Goal: Task Accomplishment & Management: Use online tool/utility

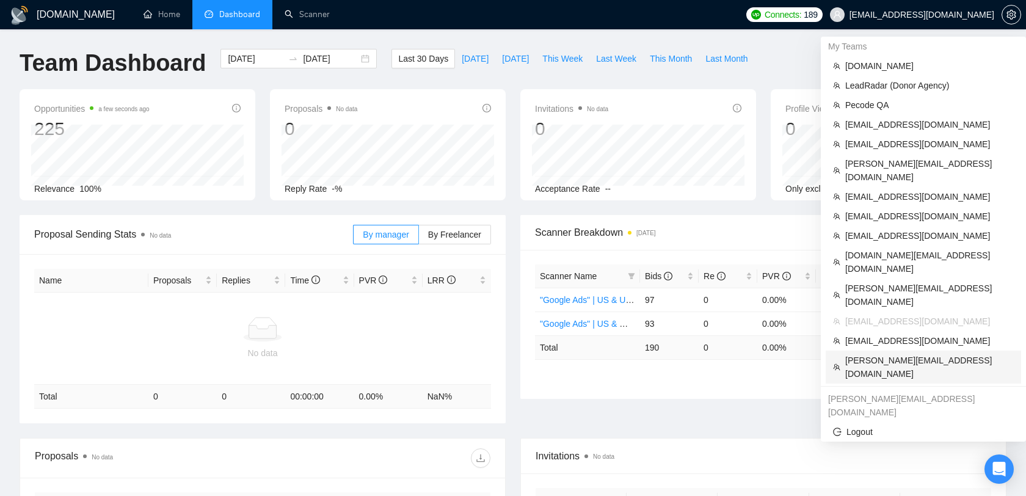
click at [872, 354] on span "[PERSON_NAME][EMAIL_ADDRESS][DOMAIN_NAME]" at bounding box center [930, 367] width 169 height 27
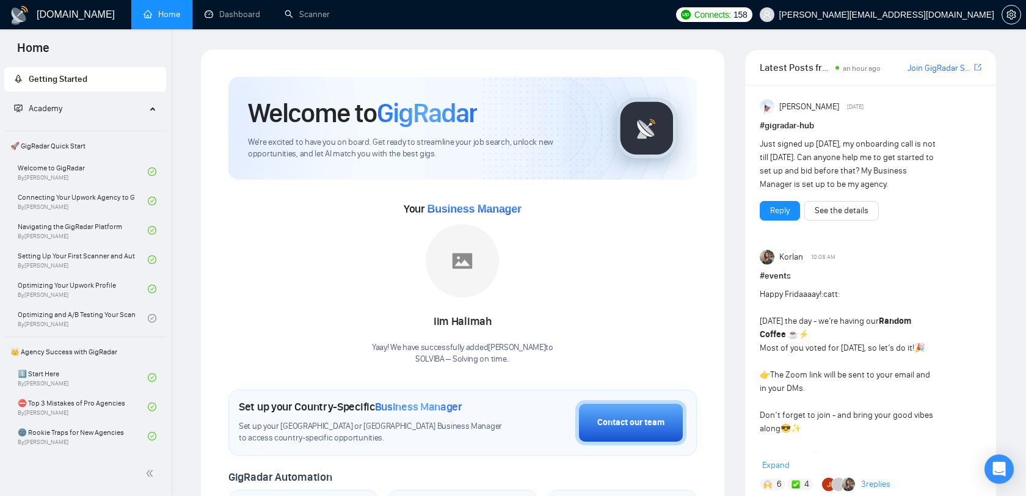
click at [297, 9] on link "Scanner" at bounding box center [307, 14] width 45 height 10
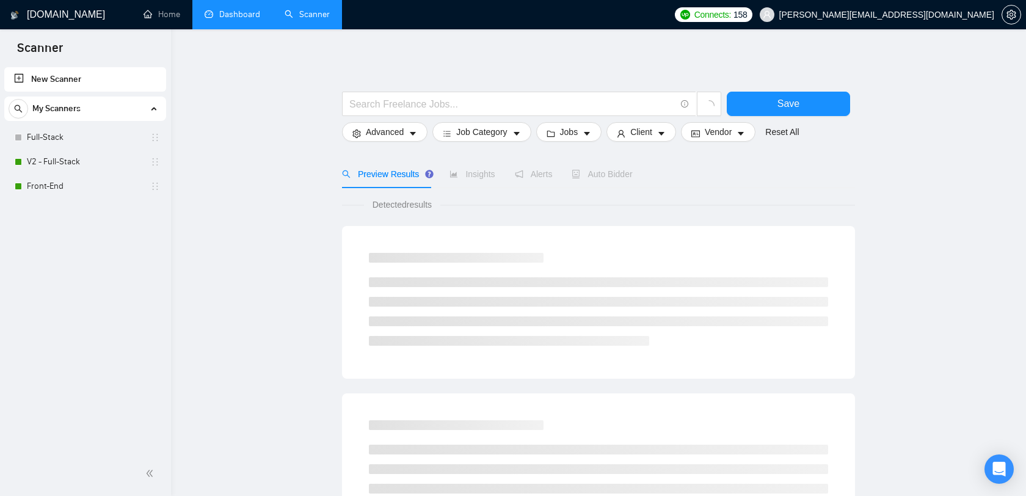
click at [235, 15] on link "Dashboard" at bounding box center [233, 14] width 56 height 10
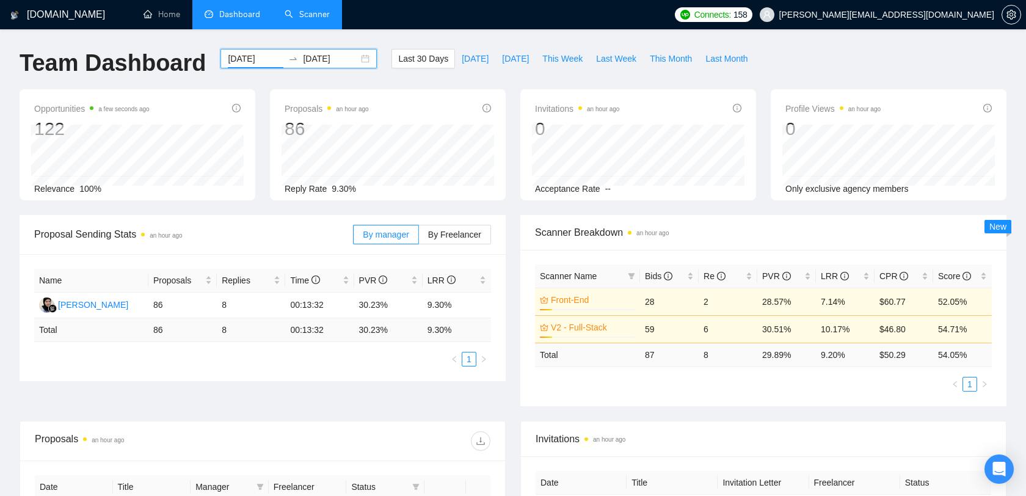
click at [250, 61] on input "[DATE]" at bounding box center [256, 58] width 56 height 13
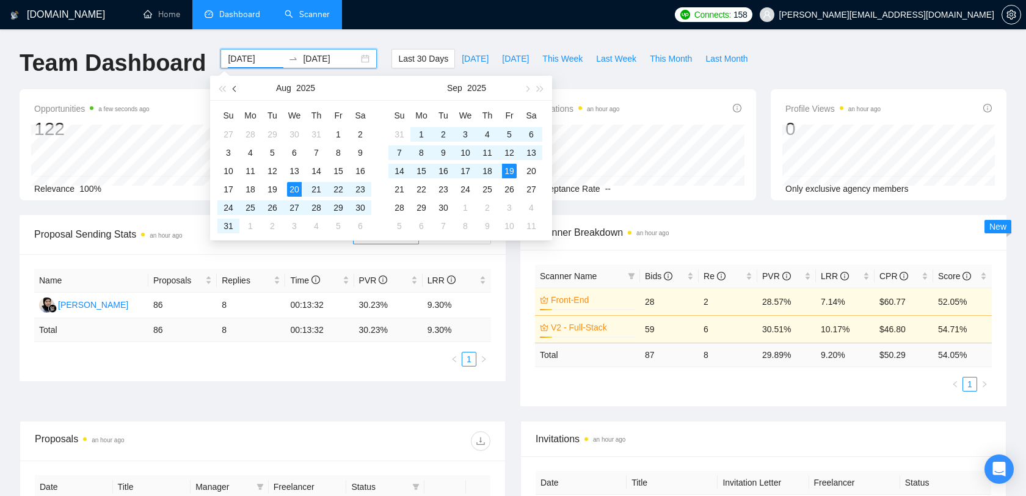
click at [238, 92] on button "button" at bounding box center [234, 88] width 13 height 24
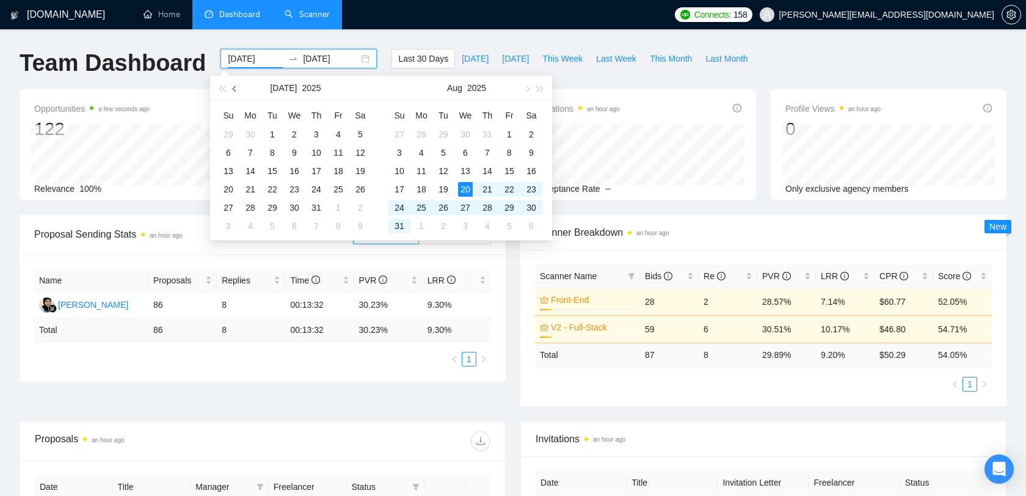
click at [238, 92] on button "button" at bounding box center [234, 88] width 13 height 24
type input "[DATE]"
click at [278, 129] on div "3" at bounding box center [272, 134] width 15 height 15
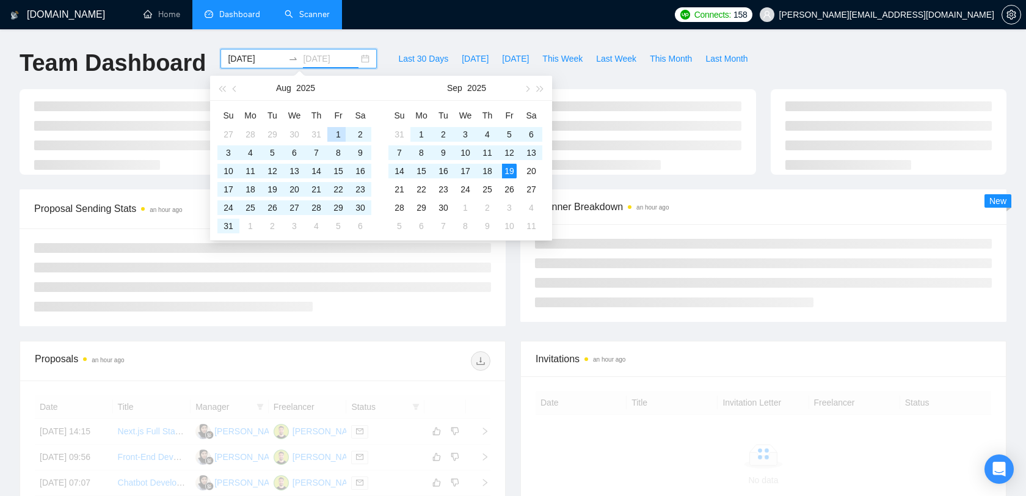
type input "[DATE]"
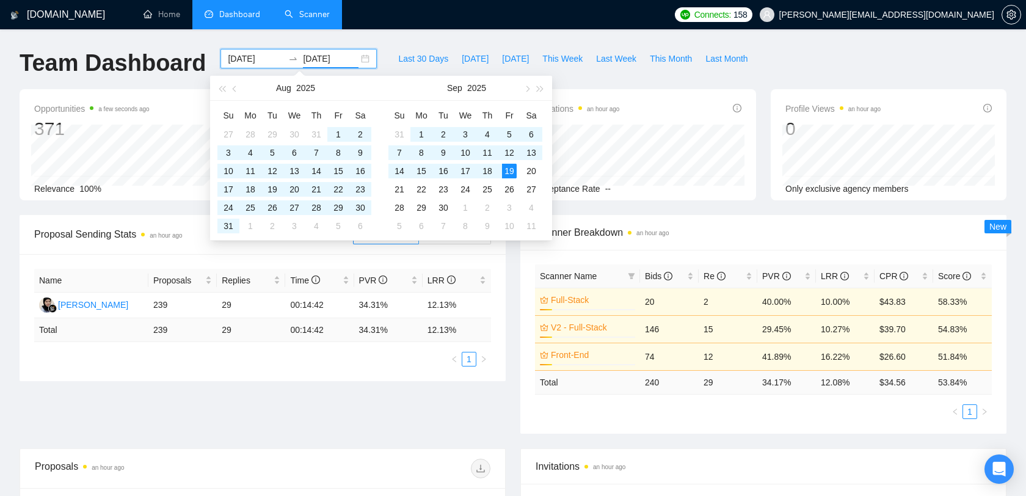
click at [869, 421] on div "Scanner Name Bids Re PVR LRR CPR Score Full-Stack 13% 20 2 40.00% 10.00% $43.83…" at bounding box center [764, 342] width 486 height 184
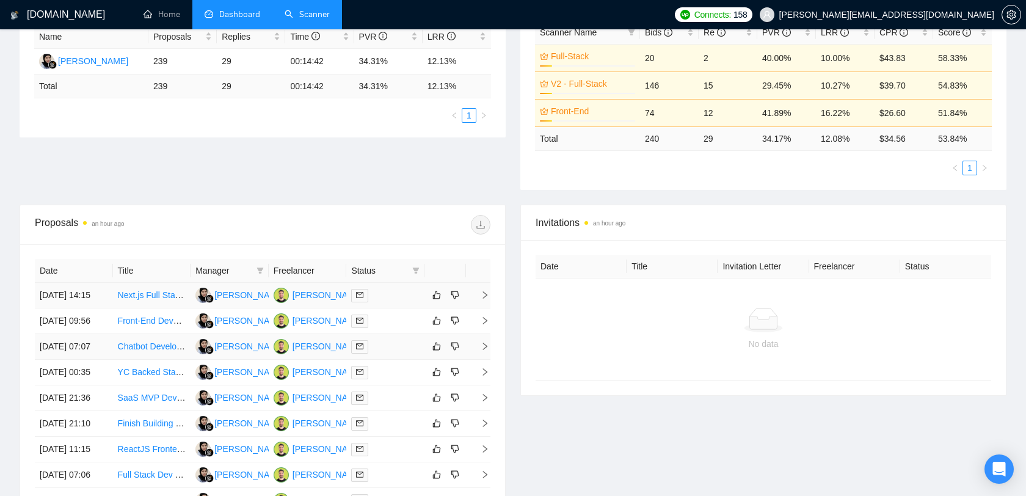
scroll to position [239, 0]
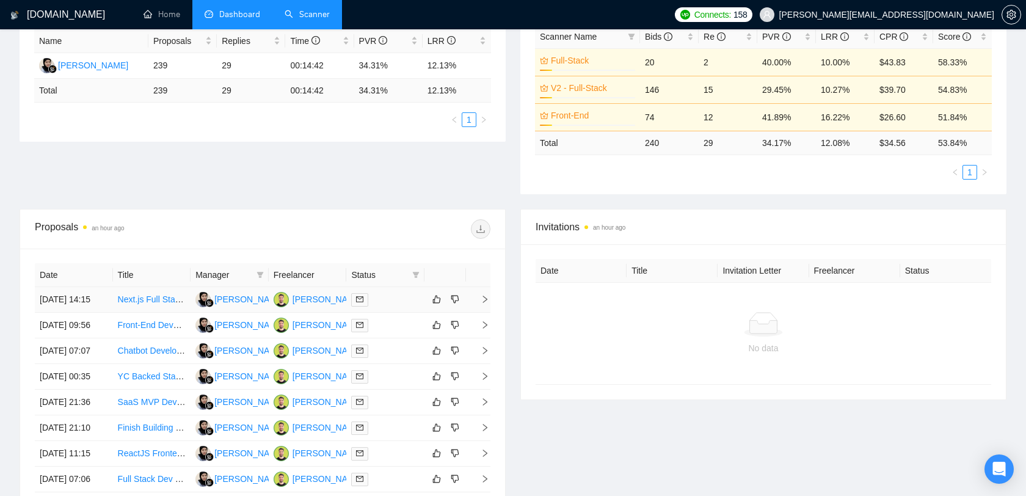
click at [170, 313] on td "Next.js Full Stack developer" at bounding box center [152, 300] width 78 height 26
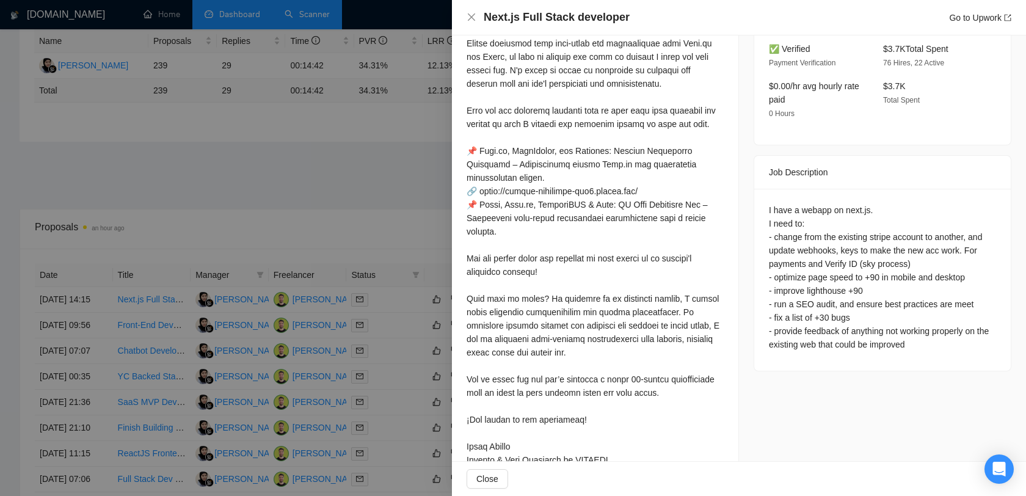
scroll to position [414, 0]
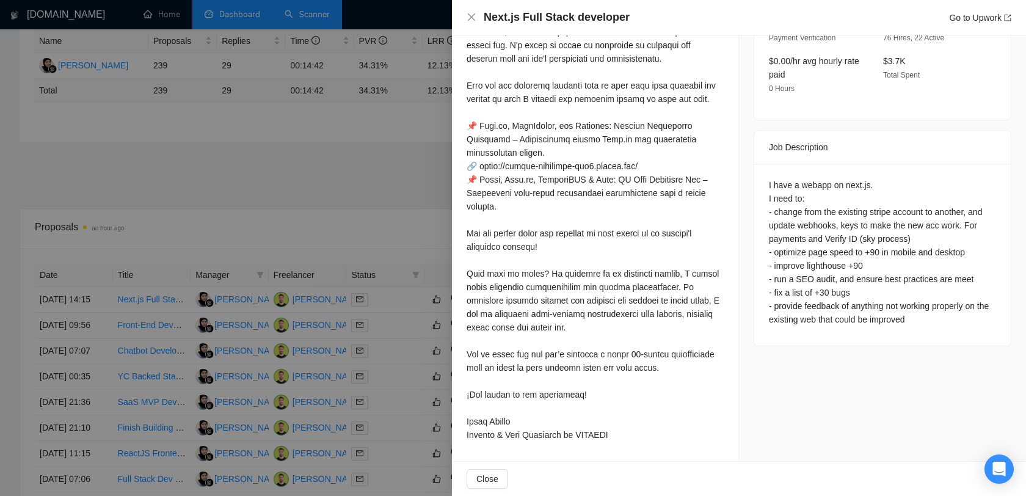
click at [331, 191] on div at bounding box center [513, 248] width 1026 height 496
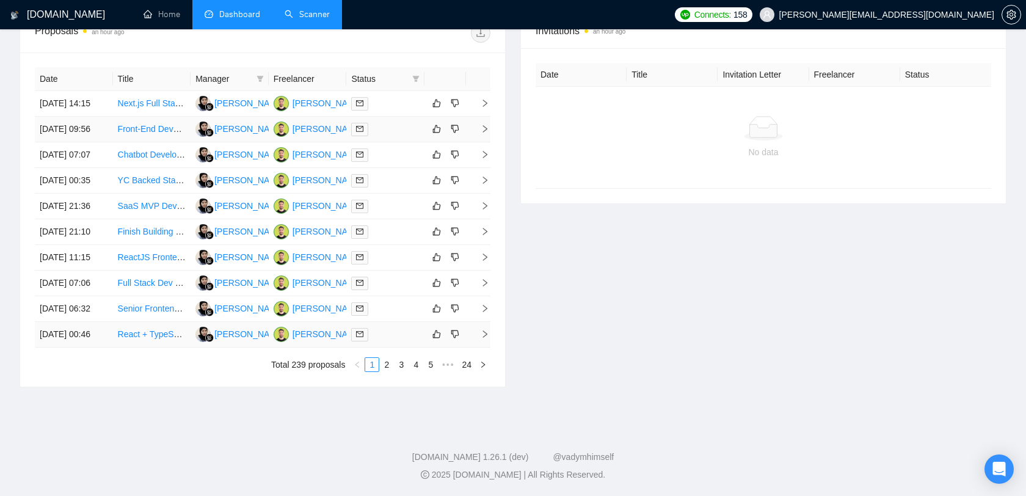
scroll to position [552, 0]
click at [387, 364] on link "2" at bounding box center [386, 364] width 13 height 13
click at [145, 296] on td "Full-Stack Developer (Next.js + Supabase)" at bounding box center [152, 284] width 78 height 26
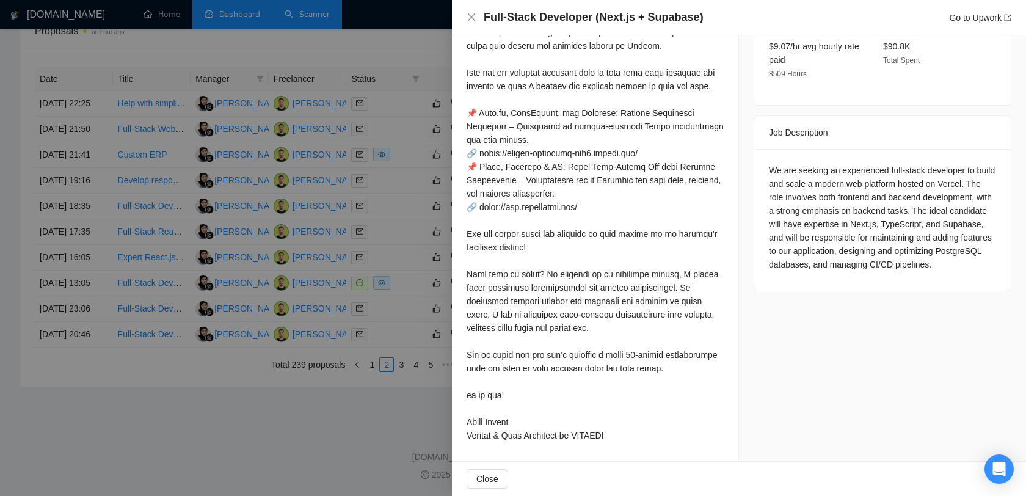
click at [389, 236] on div at bounding box center [513, 248] width 1026 height 496
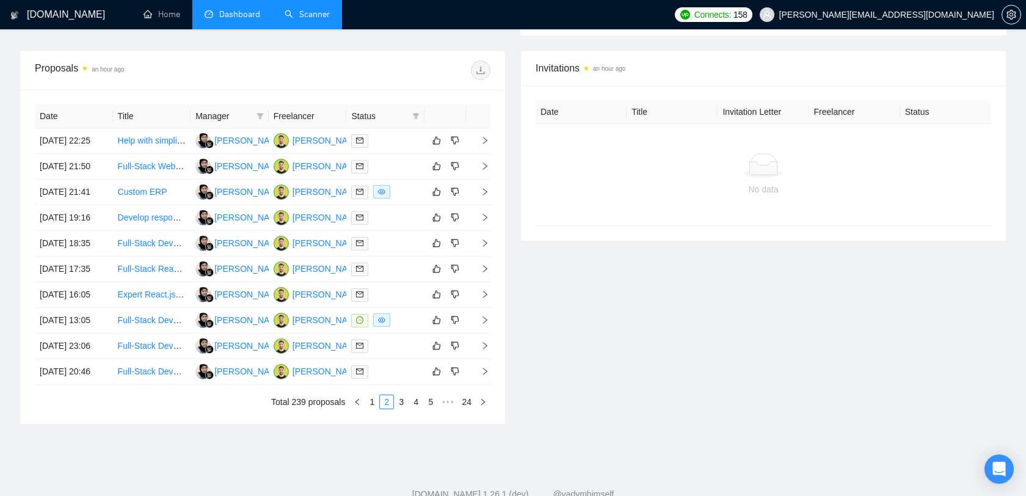
scroll to position [497, 0]
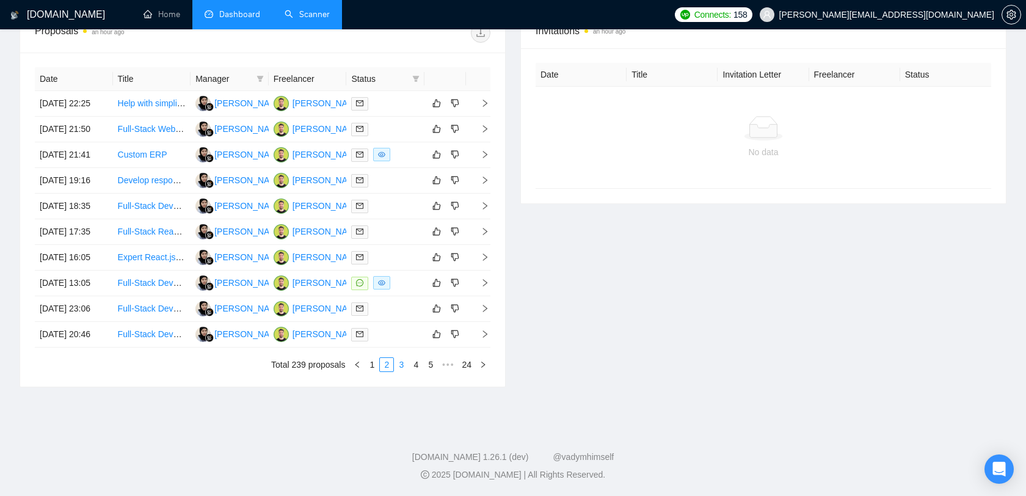
click at [404, 371] on link "3" at bounding box center [401, 364] width 13 height 13
click at [313, 213] on div "[PERSON_NAME]" at bounding box center [328, 205] width 70 height 13
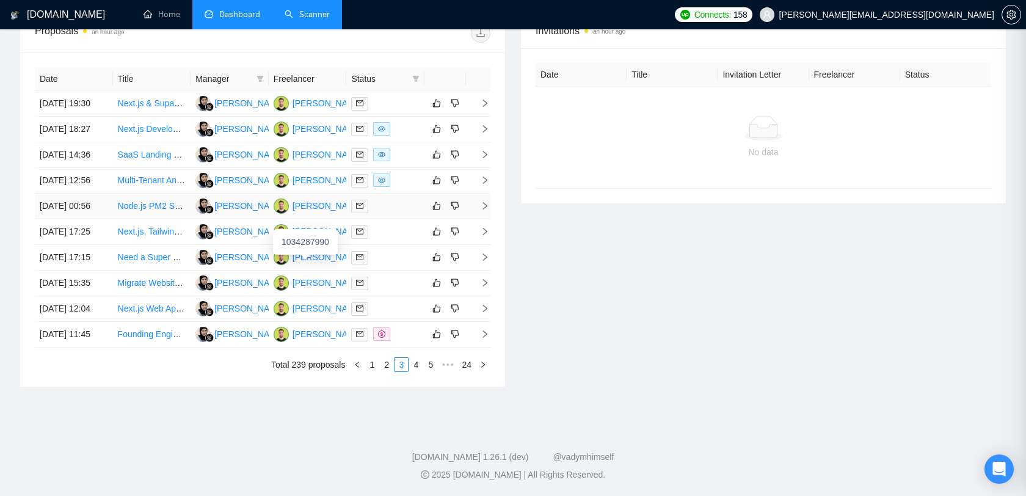
scroll to position [401, 0]
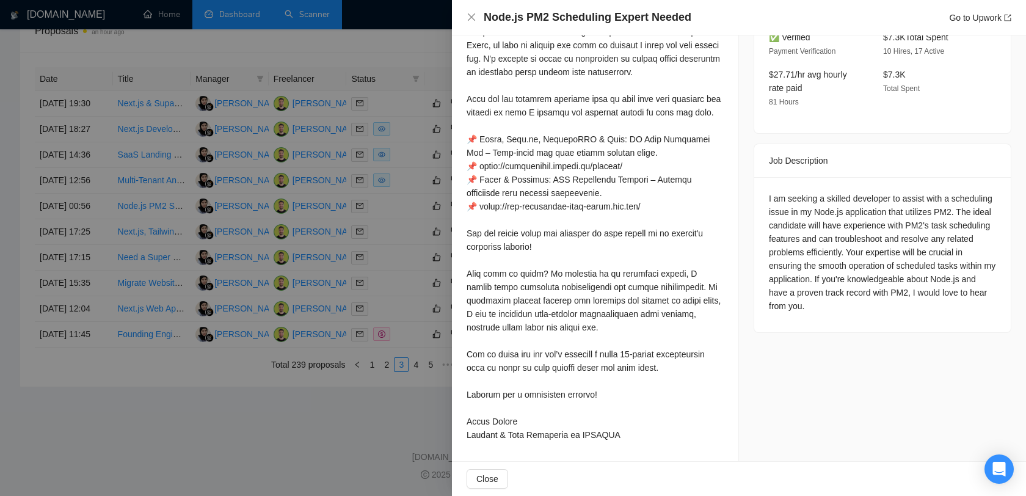
click at [291, 304] on div at bounding box center [513, 248] width 1026 height 496
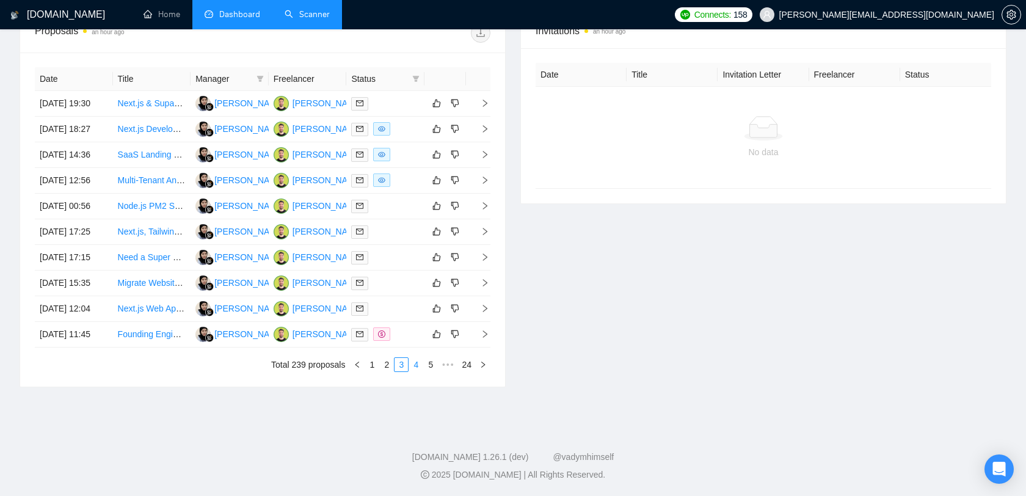
click at [412, 371] on link "4" at bounding box center [415, 364] width 13 height 13
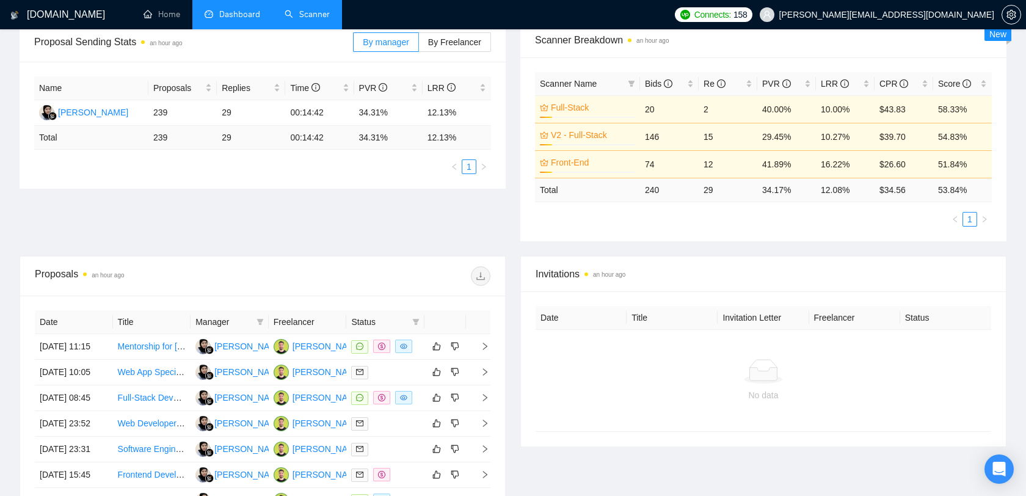
scroll to position [190, 0]
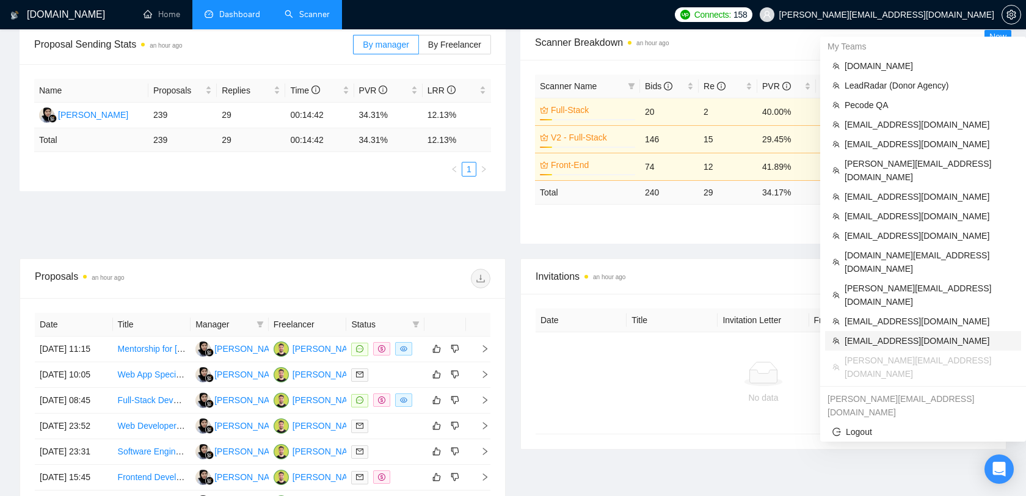
click at [874, 334] on span "[EMAIL_ADDRESS][DOMAIN_NAME]" at bounding box center [929, 340] width 169 height 13
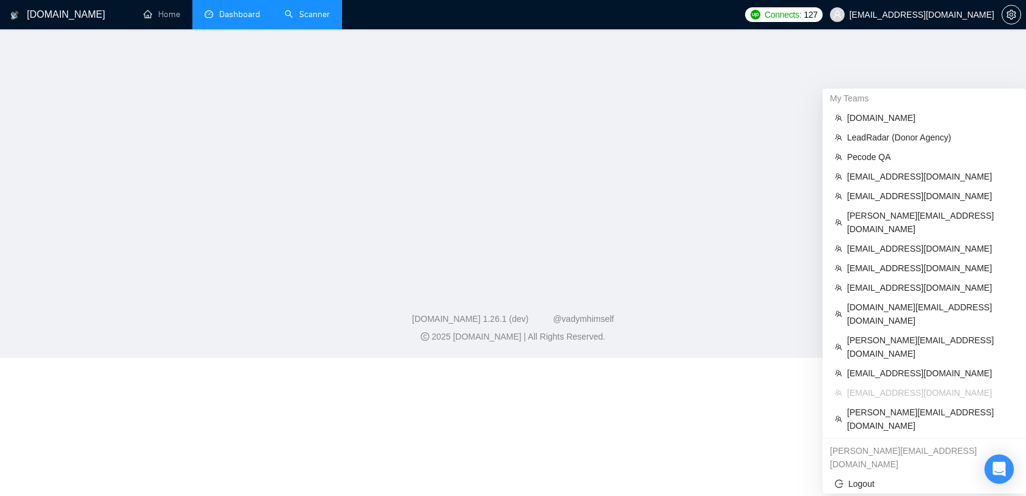
scroll to position [361, 0]
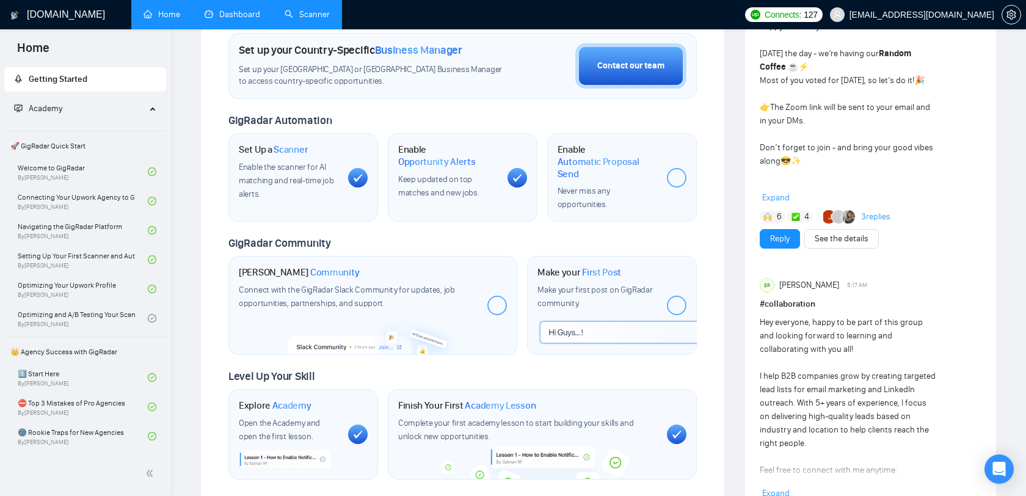
click at [235, 13] on link "Dashboard" at bounding box center [233, 14] width 56 height 10
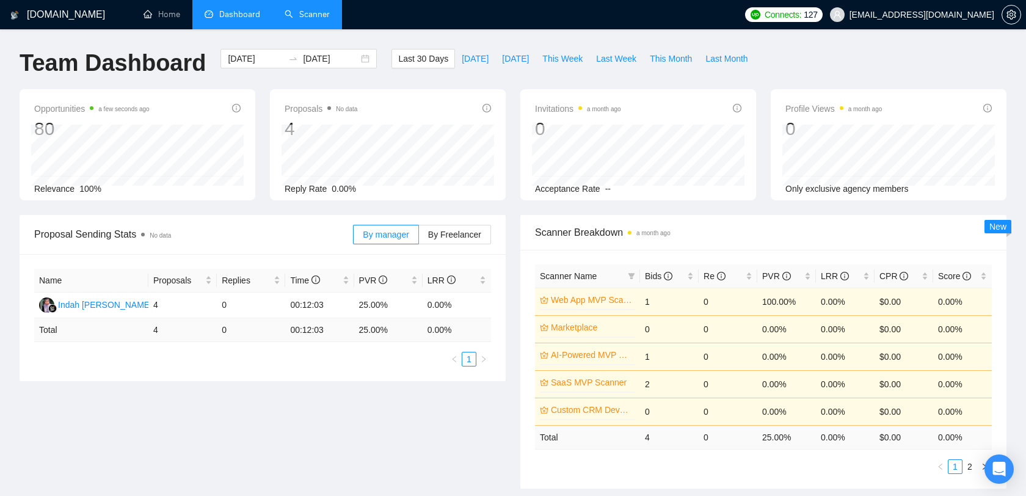
click at [312, 10] on link "Scanner" at bounding box center [307, 14] width 45 height 10
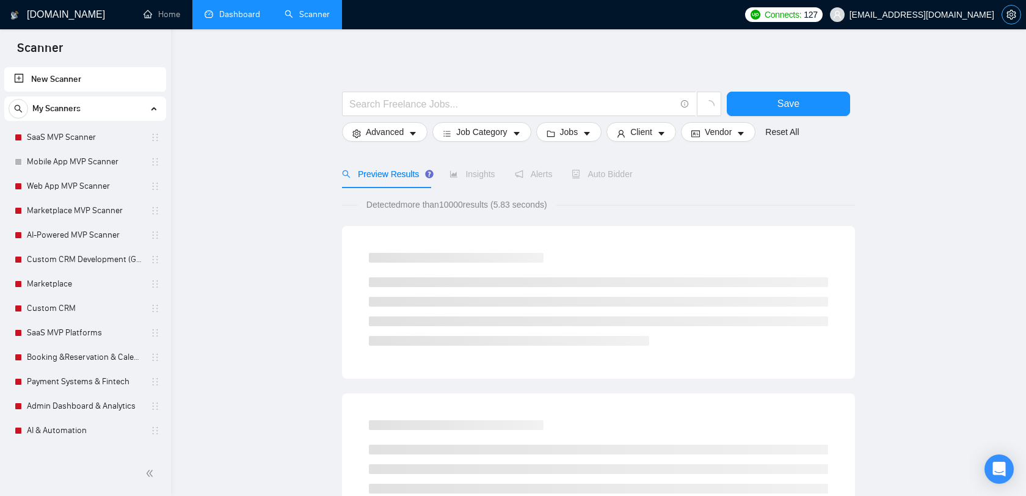
click at [1010, 17] on icon "setting" at bounding box center [1011, 15] width 9 height 10
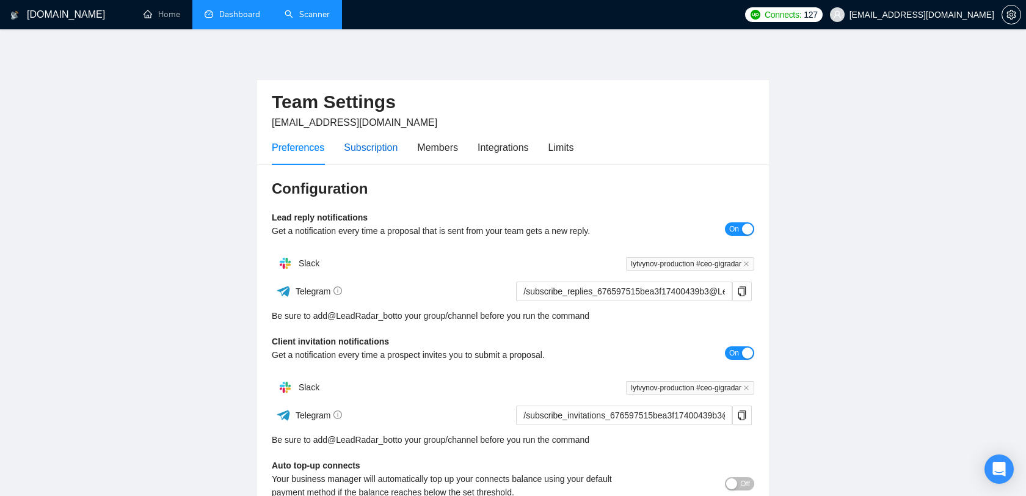
click at [356, 140] on div "Subscription" at bounding box center [371, 147] width 54 height 15
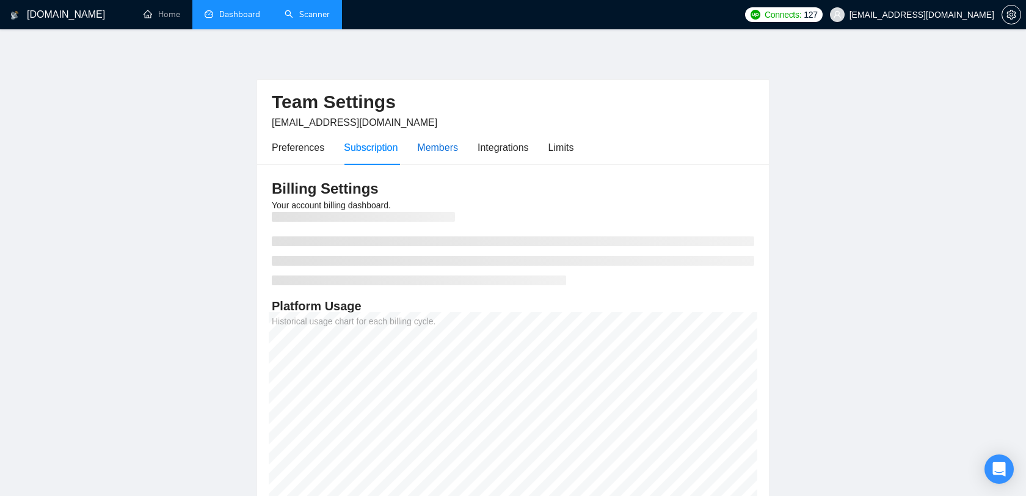
click at [440, 145] on div "Members" at bounding box center [437, 147] width 41 height 15
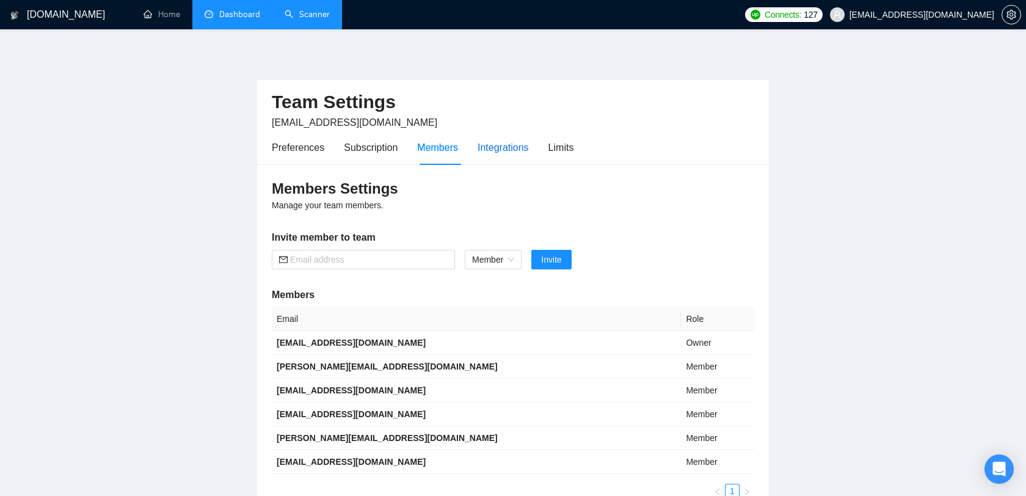
click at [503, 153] on div "Integrations" at bounding box center [503, 147] width 51 height 15
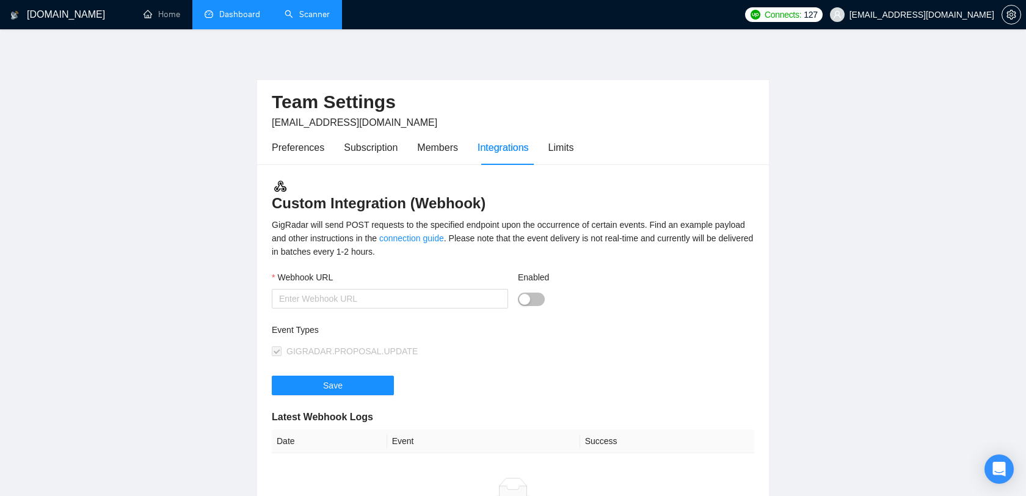
click at [583, 152] on div "Preferences Subscription Members Integrations Limits" at bounding box center [513, 147] width 483 height 35
click at [571, 148] on div "Limits" at bounding box center [562, 147] width 26 height 15
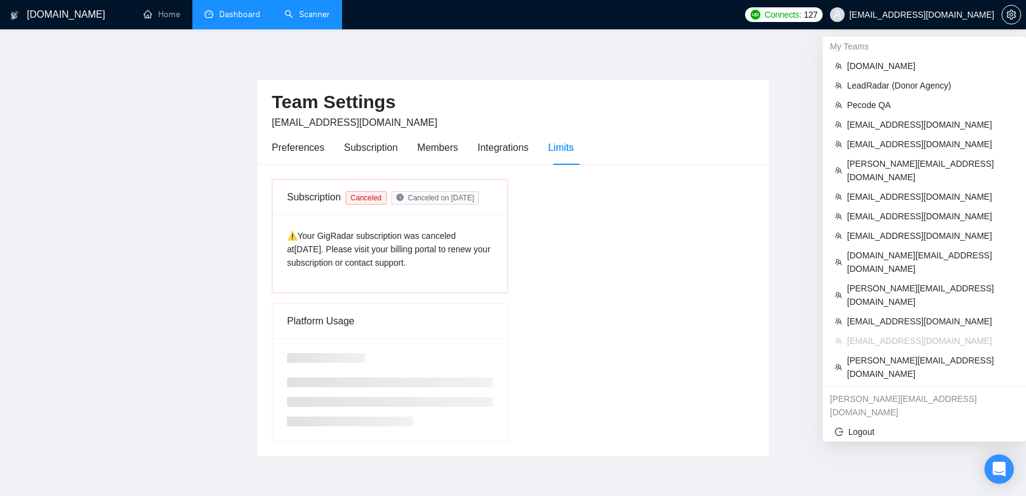
click at [907, 22] on span "[EMAIL_ADDRESS][DOMAIN_NAME]" at bounding box center [912, 14] width 179 height 39
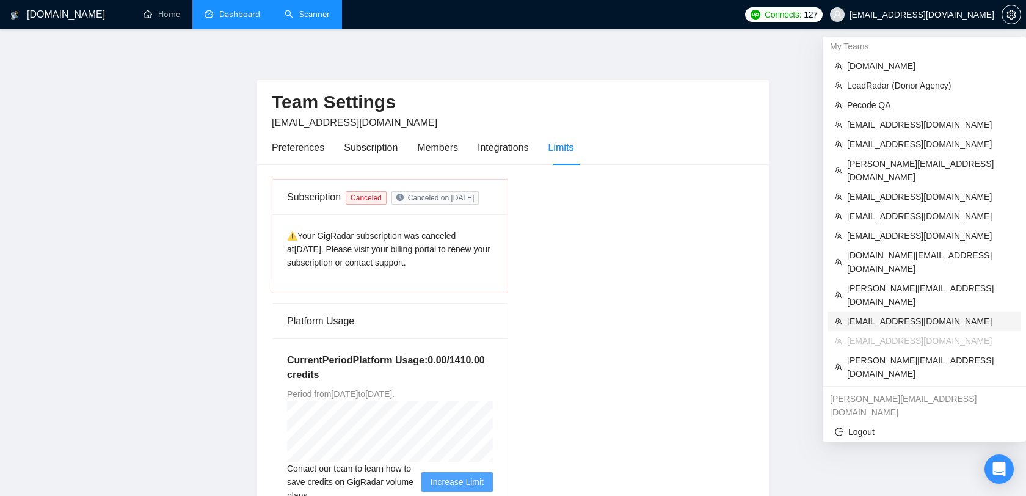
click at [907, 315] on span "[EMAIL_ADDRESS][DOMAIN_NAME]" at bounding box center [930, 321] width 167 height 13
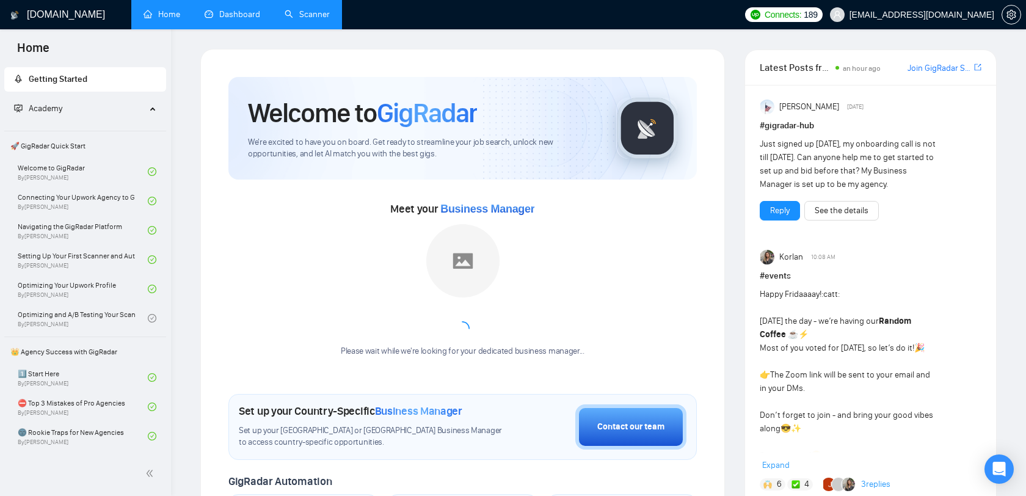
click at [210, 18] on link "Dashboard" at bounding box center [233, 14] width 56 height 10
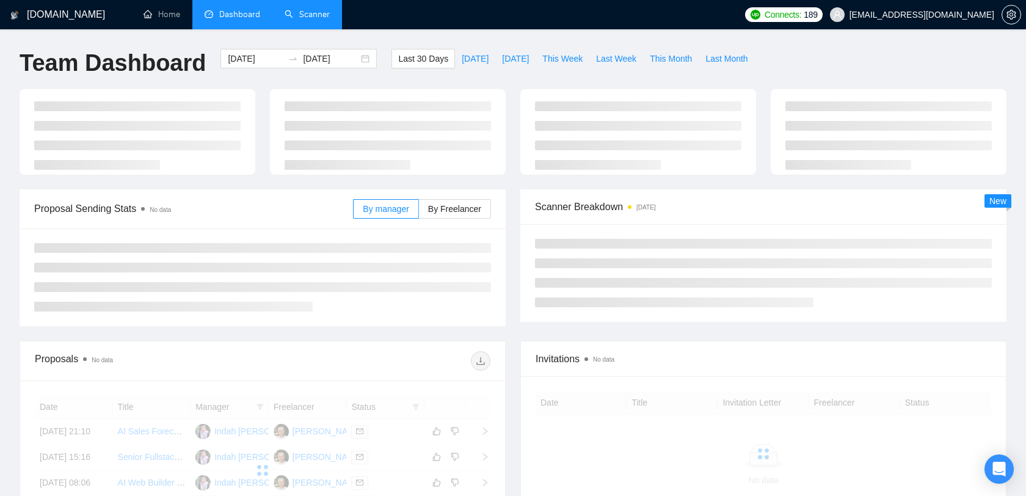
click at [286, 20] on link "Scanner" at bounding box center [307, 14] width 45 height 10
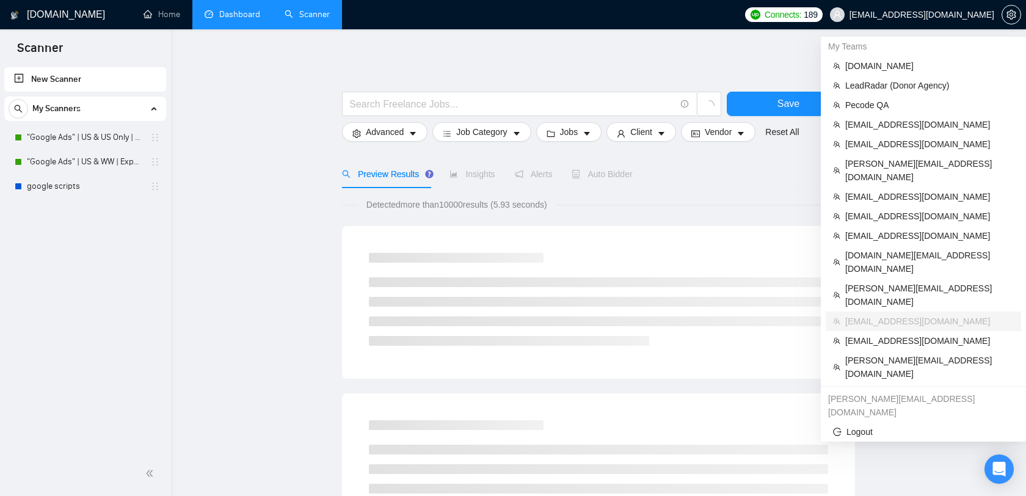
click at [959, 15] on span "[EMAIL_ADDRESS][DOMAIN_NAME]" at bounding box center [922, 15] width 145 height 0
click at [923, 229] on span "[EMAIL_ADDRESS][DOMAIN_NAME]" at bounding box center [930, 235] width 169 height 13
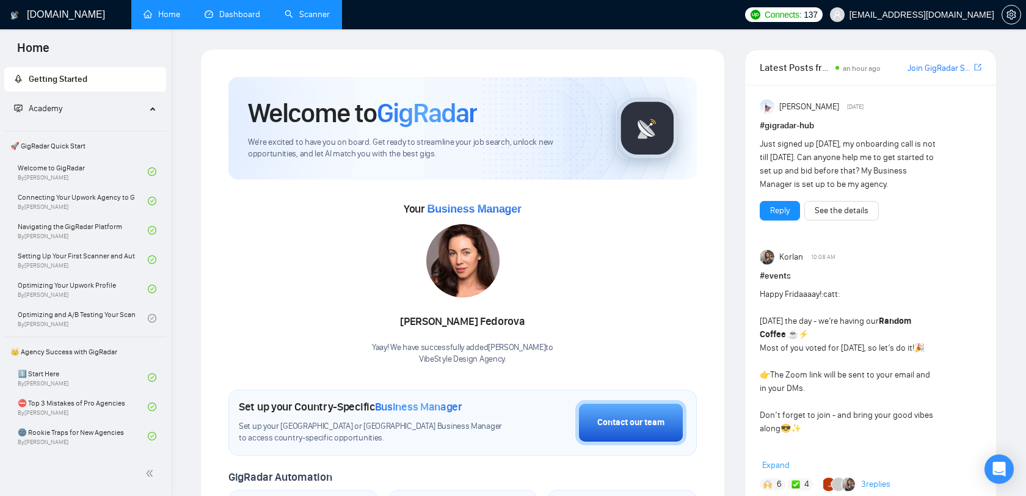
click at [219, 9] on link "Dashboard" at bounding box center [233, 14] width 56 height 10
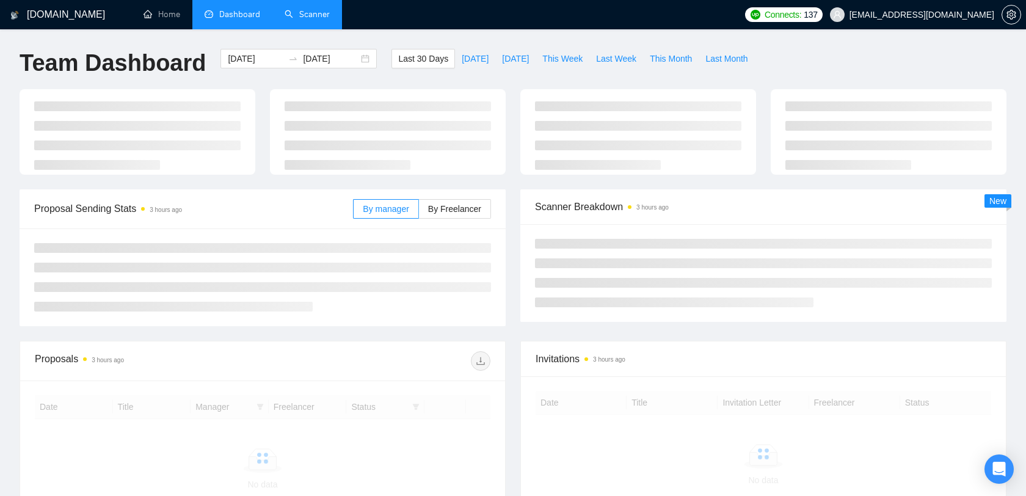
click at [306, 16] on link "Scanner" at bounding box center [307, 14] width 45 height 10
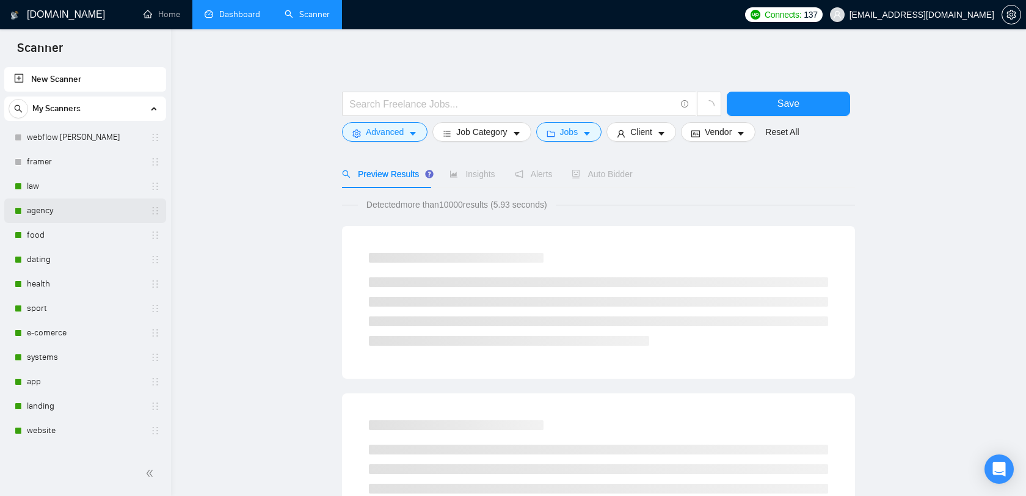
click at [77, 210] on link "agency" at bounding box center [85, 211] width 116 height 24
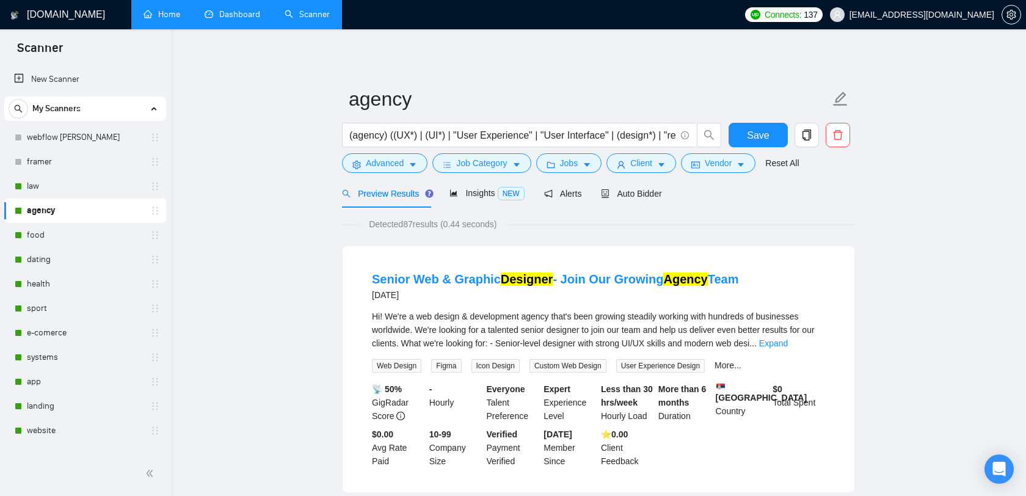
click at [149, 15] on link "Home" at bounding box center [162, 14] width 37 height 10
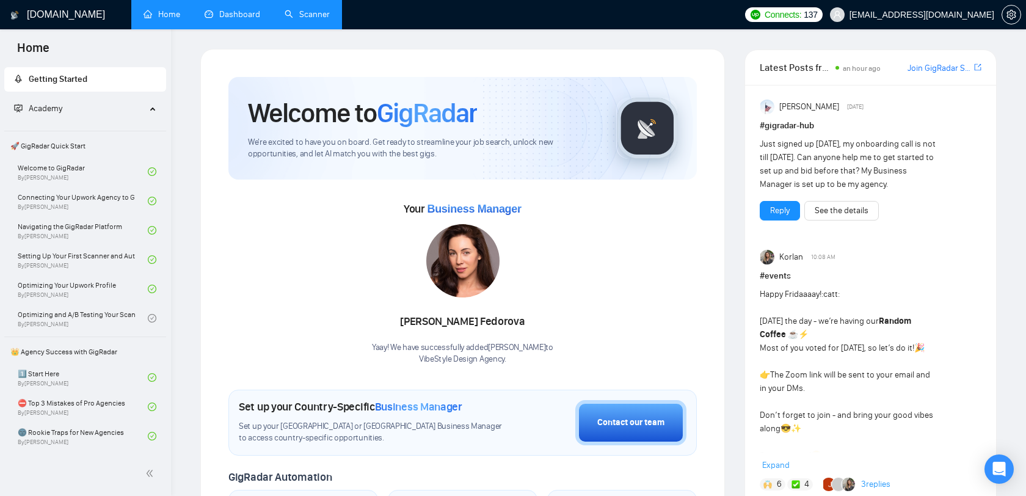
click at [224, 18] on link "Dashboard" at bounding box center [233, 14] width 56 height 10
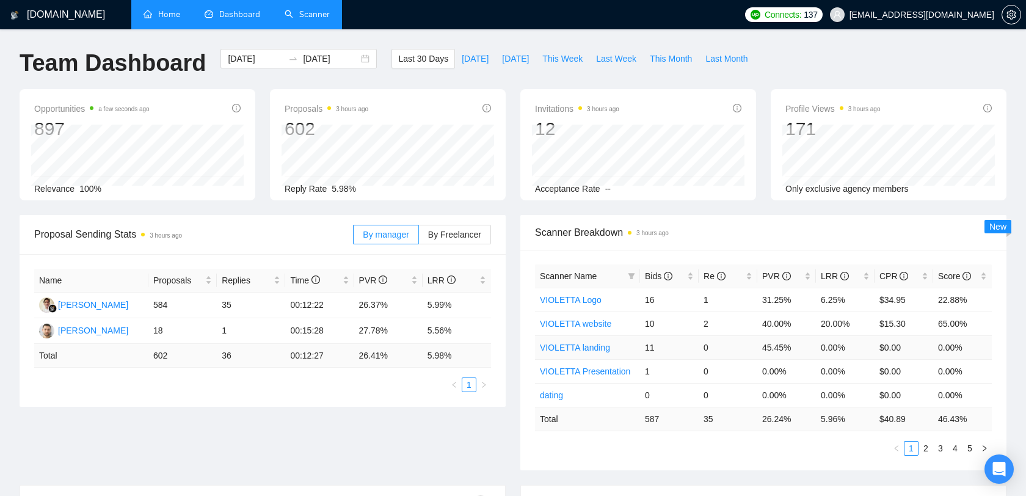
scroll to position [66, 0]
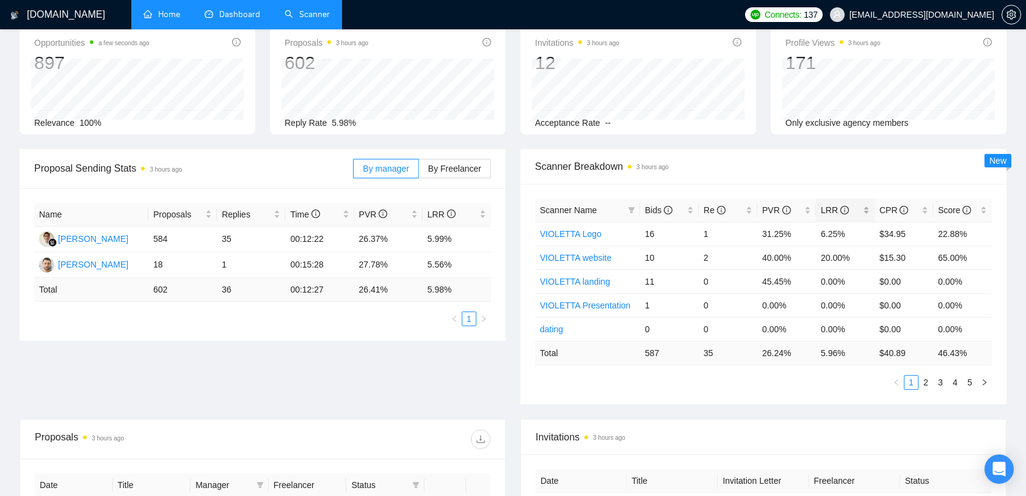
click at [867, 206] on div "LRR" at bounding box center [845, 209] width 49 height 13
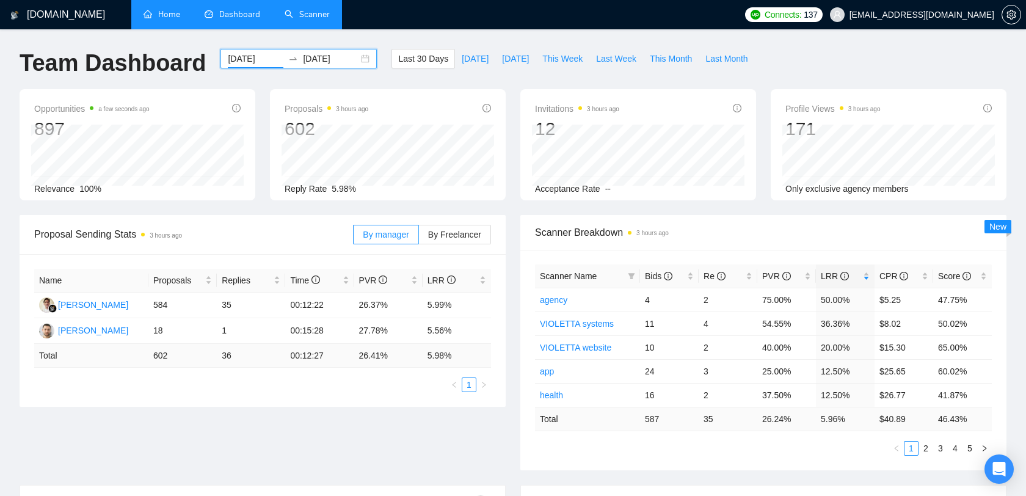
click at [257, 58] on input "[DATE]" at bounding box center [256, 58] width 56 height 13
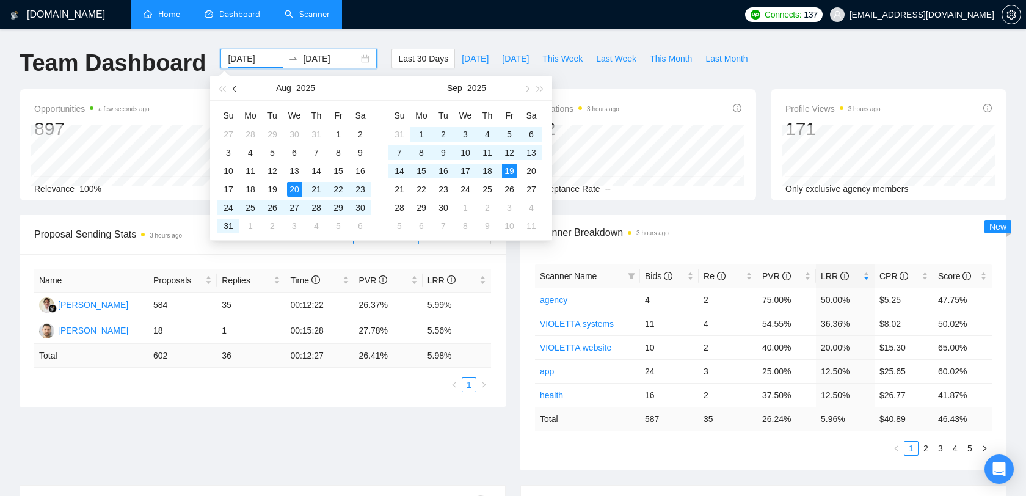
click at [235, 95] on button "button" at bounding box center [234, 88] width 13 height 24
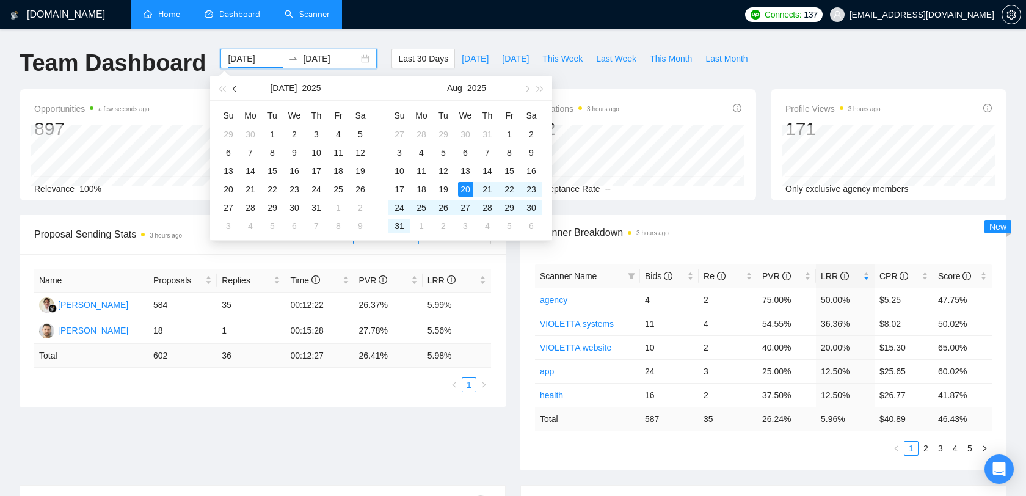
click at [235, 95] on button "button" at bounding box center [234, 88] width 13 height 24
type input "[DATE]"
click at [313, 132] on div "1" at bounding box center [316, 134] width 15 height 15
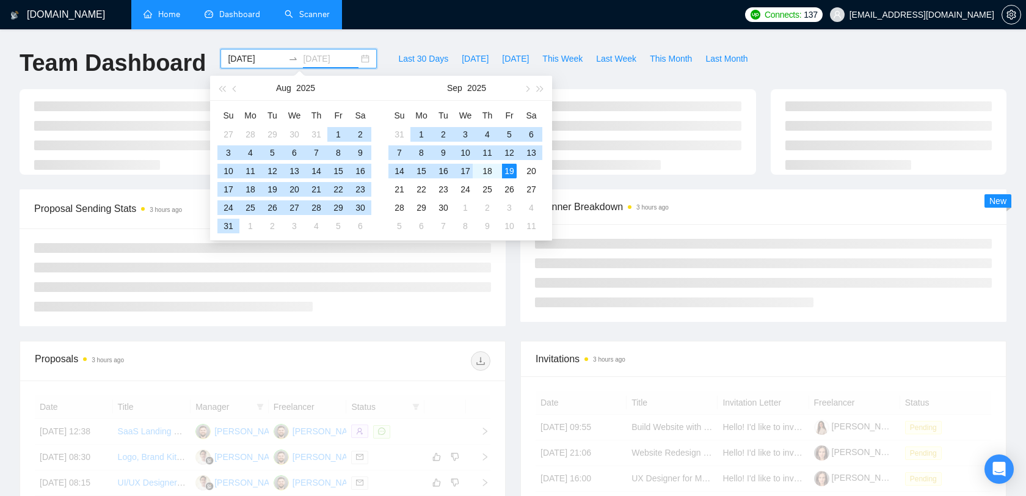
type input "[DATE]"
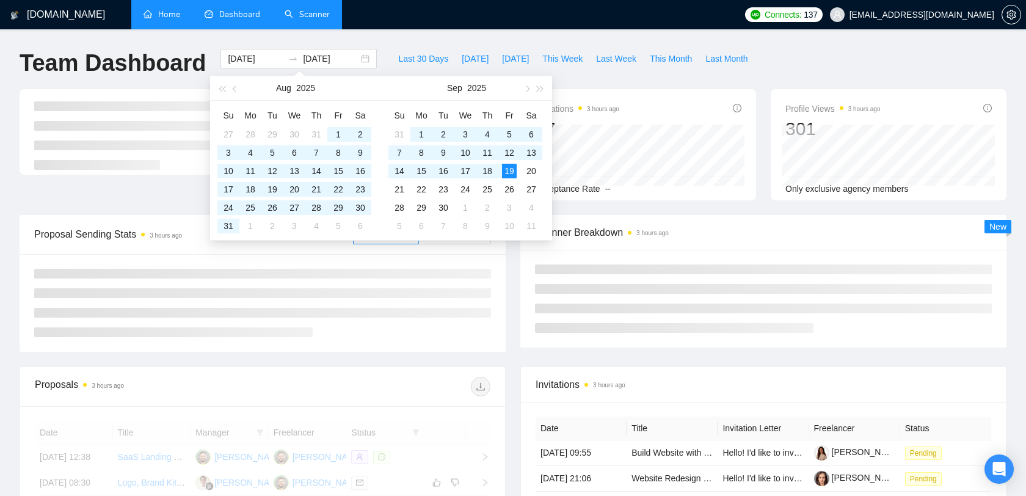
click at [684, 205] on div "Invitations 3 hours ago 17 Acceptance Rate -- Profile Views 3 hours ago 301 Onl…" at bounding box center [513, 152] width 1002 height 126
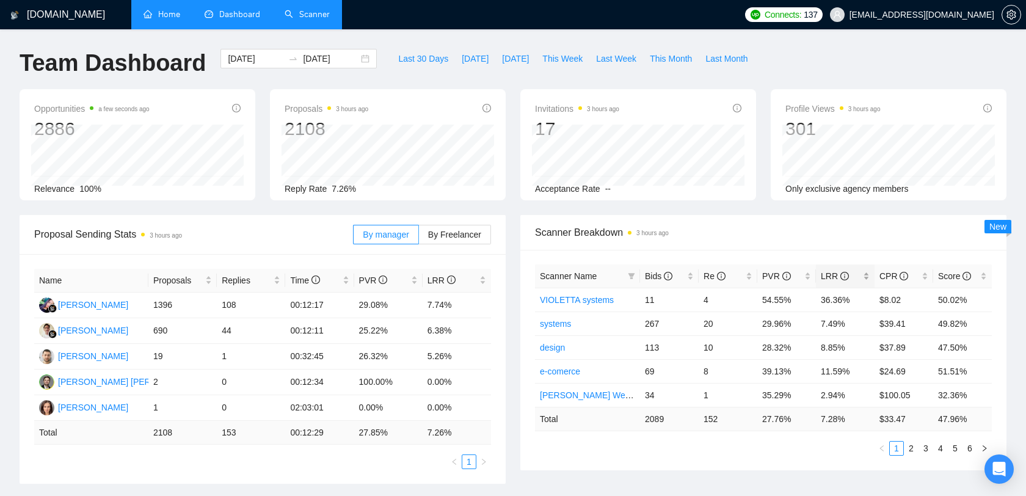
click at [866, 279] on div "LRR" at bounding box center [845, 275] width 49 height 13
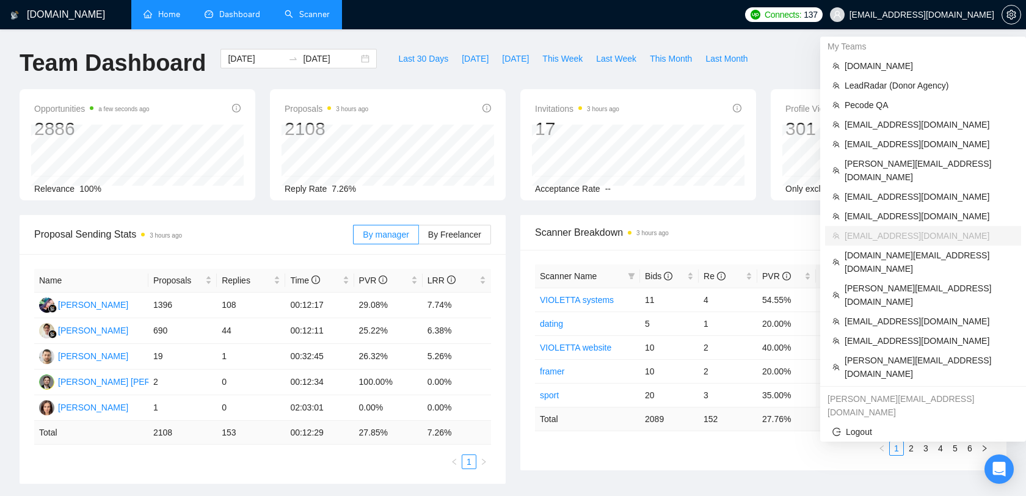
click at [902, 15] on span "[EMAIL_ADDRESS][DOMAIN_NAME]" at bounding box center [922, 15] width 145 height 0
click at [887, 210] on span "[EMAIL_ADDRESS][DOMAIN_NAME]" at bounding box center [929, 216] width 169 height 13
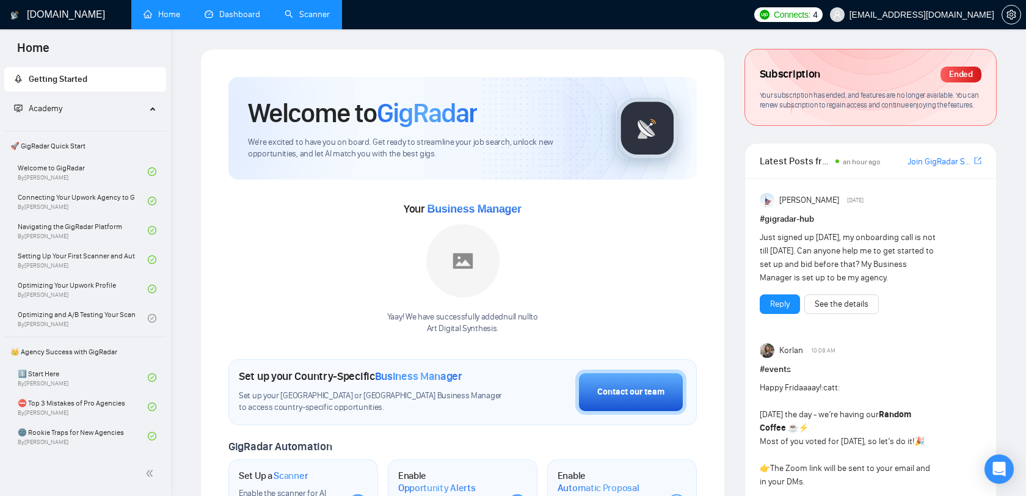
click at [236, 17] on link "Dashboard" at bounding box center [233, 14] width 56 height 10
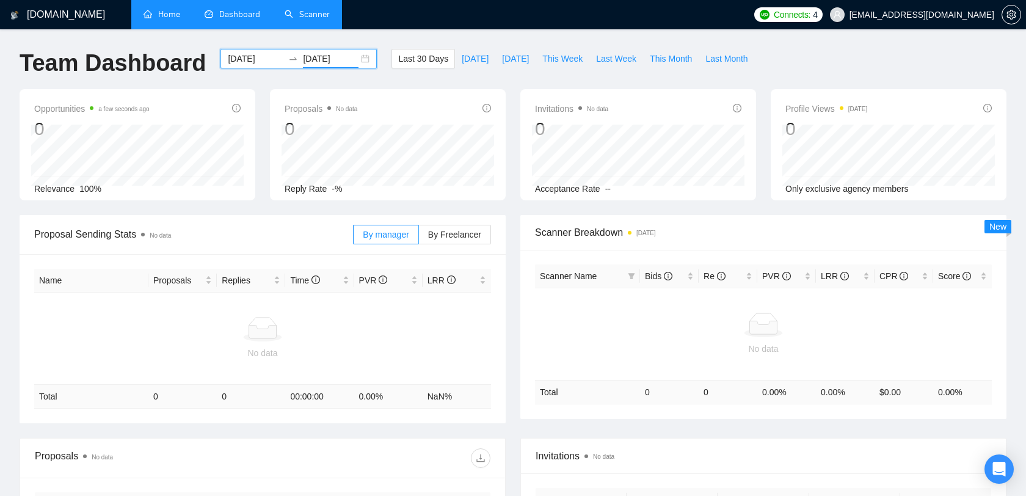
click at [303, 64] on input "[DATE]" at bounding box center [331, 58] width 56 height 13
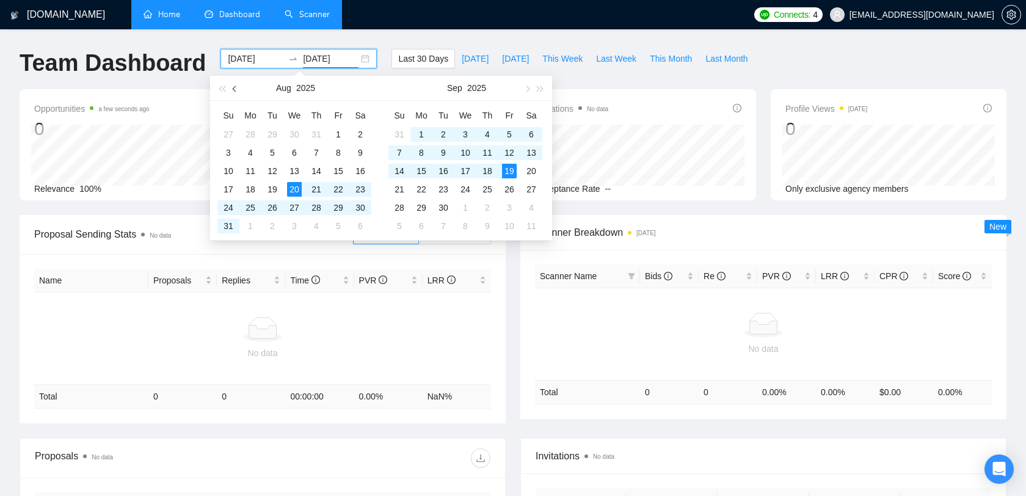
click at [235, 92] on button "button" at bounding box center [234, 88] width 13 height 24
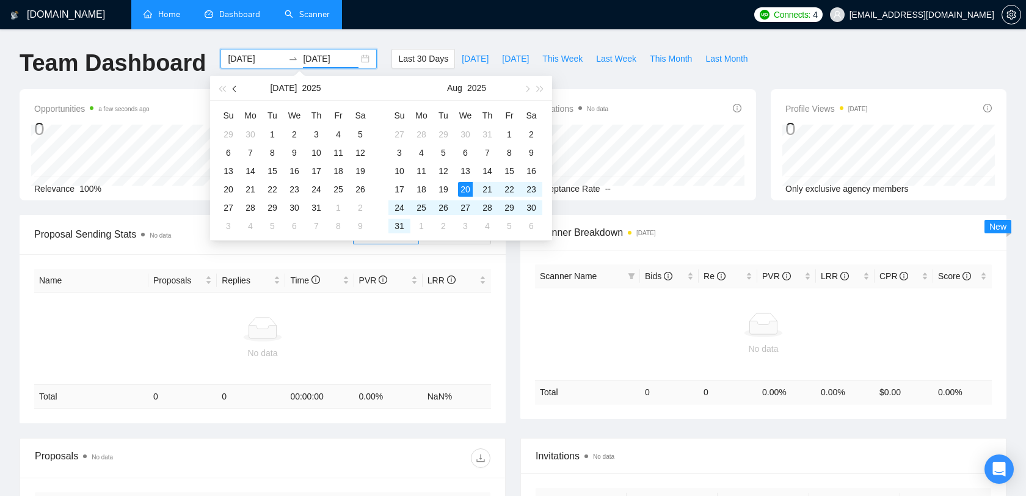
click at [235, 92] on button "button" at bounding box center [234, 88] width 13 height 24
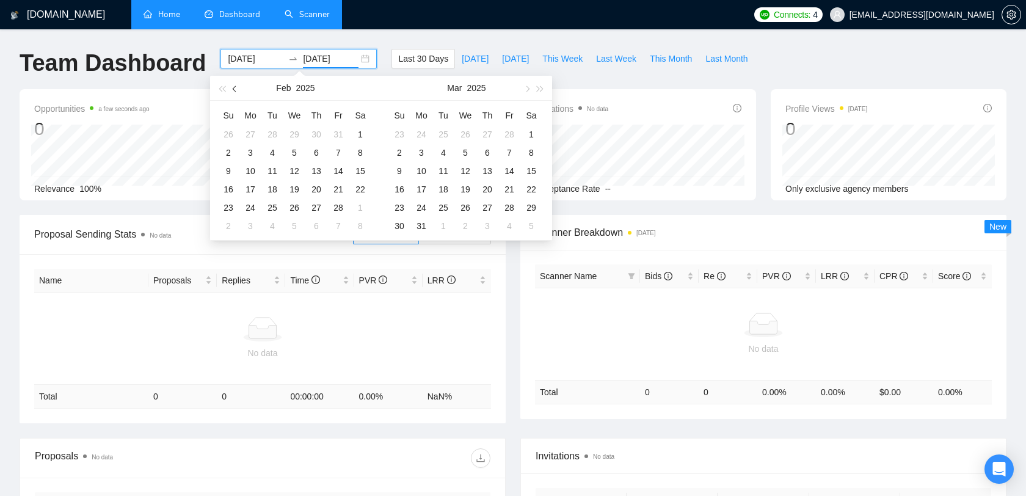
click at [235, 92] on button "button" at bounding box center [234, 88] width 13 height 24
type input "[DATE]"
click at [298, 137] on div "1" at bounding box center [294, 134] width 15 height 15
click at [237, 87] on span "button" at bounding box center [236, 89] width 6 height 6
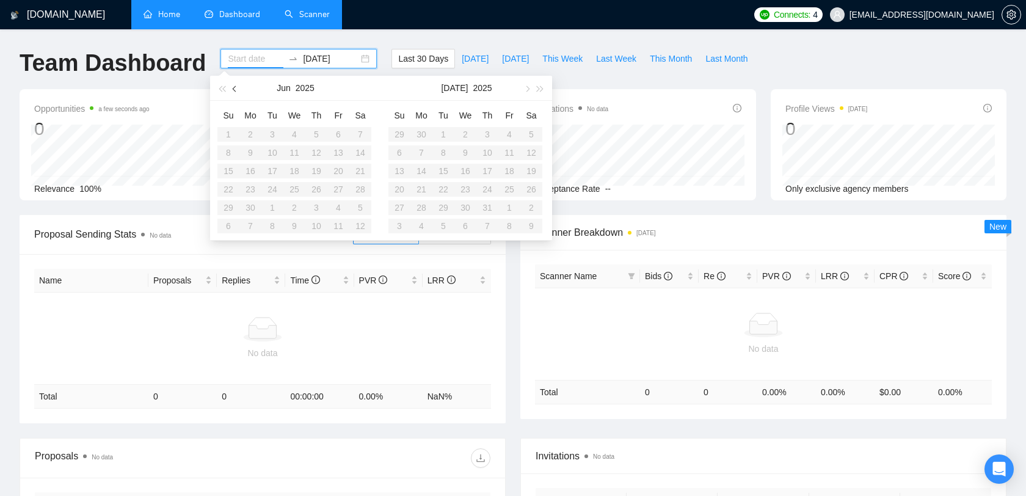
click at [237, 87] on span "button" at bounding box center [236, 89] width 6 height 6
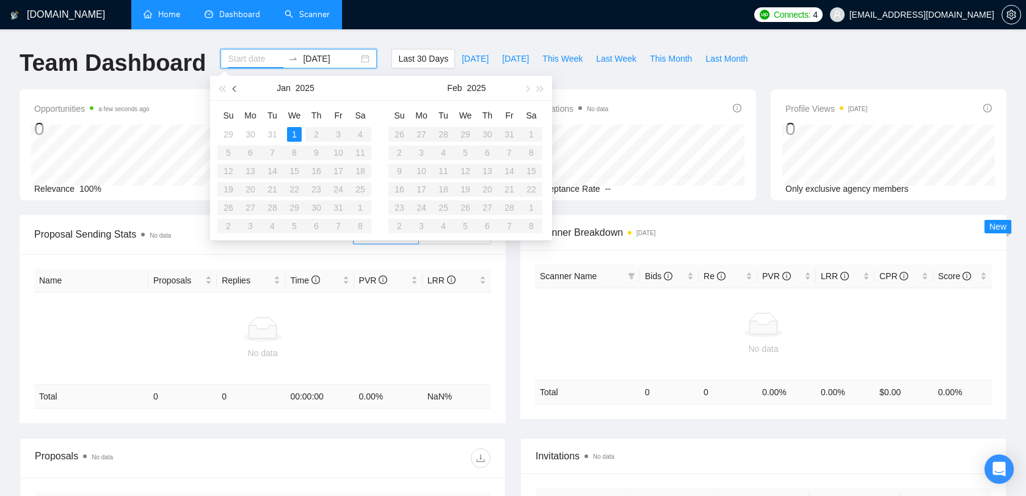
click at [237, 87] on span "button" at bounding box center [236, 89] width 6 height 6
type input "[DATE]"
click at [318, 186] on div "26" at bounding box center [316, 189] width 15 height 15
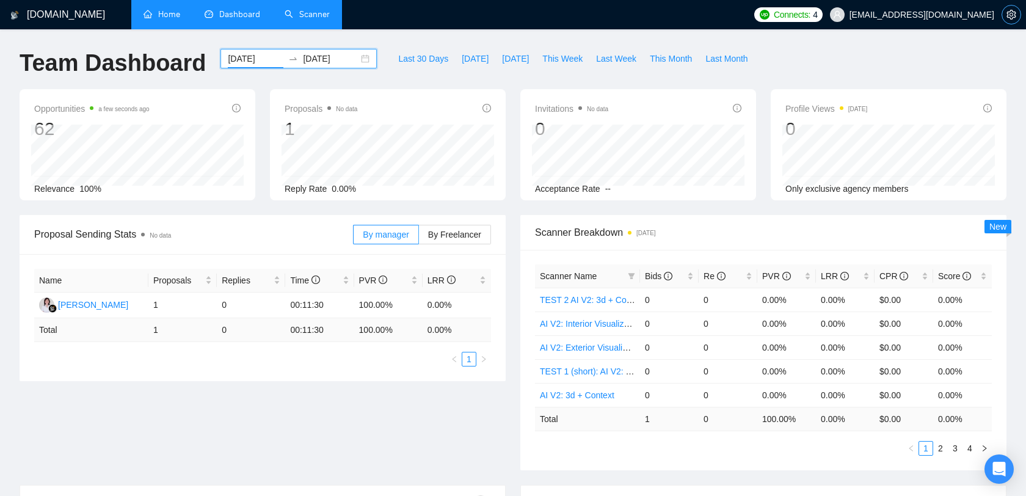
click at [1015, 16] on icon "setting" at bounding box center [1011, 15] width 9 height 10
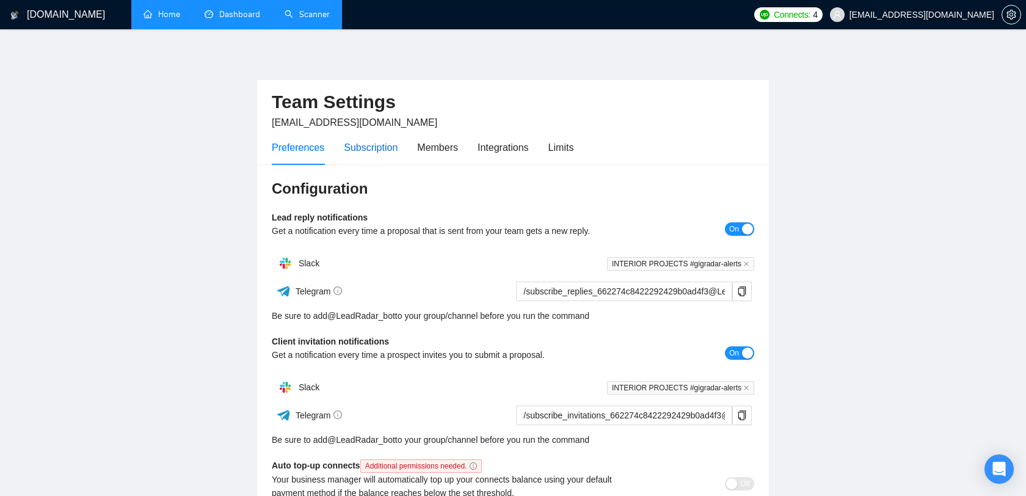
click at [362, 141] on div "Subscription" at bounding box center [371, 147] width 54 height 15
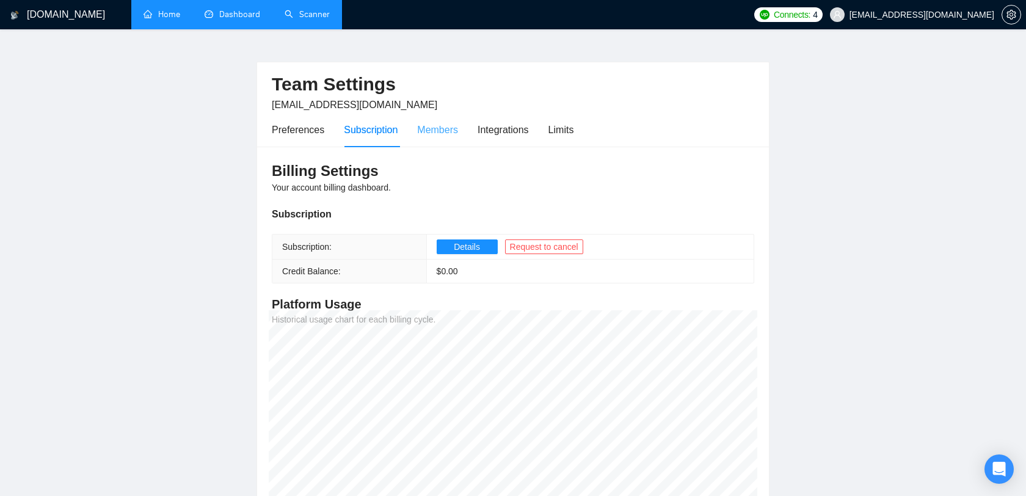
scroll to position [3, 0]
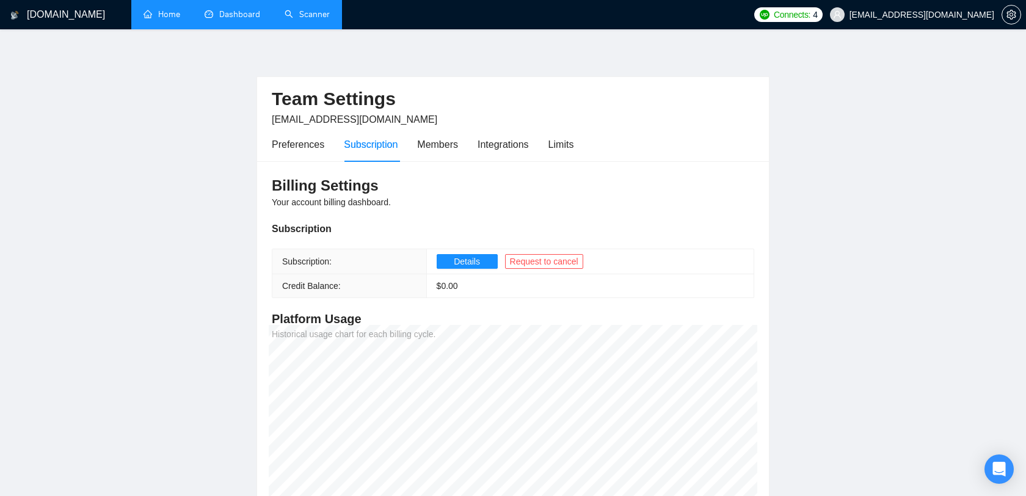
click at [450, 125] on div "Team Settings [EMAIL_ADDRESS][DOMAIN_NAME]" at bounding box center [513, 102] width 483 height 50
click at [445, 139] on div "Members" at bounding box center [437, 144] width 41 height 15
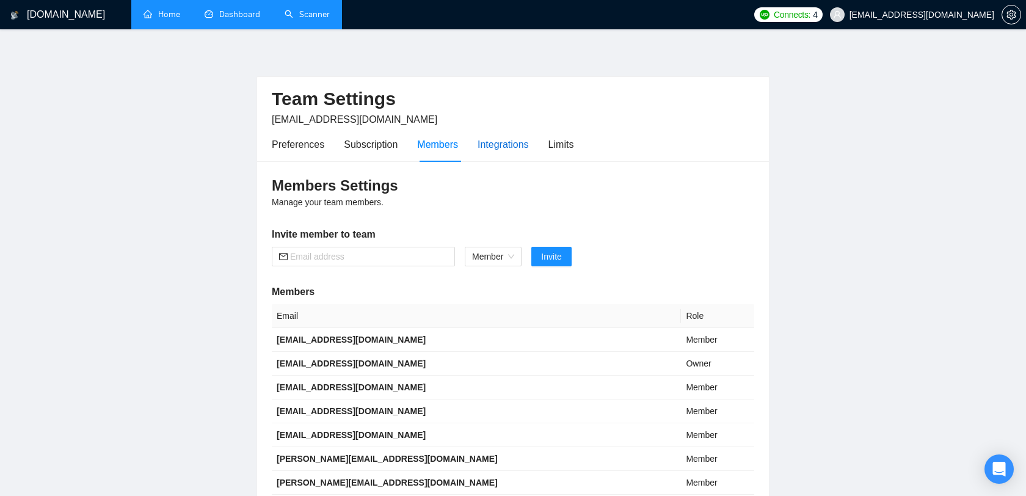
click at [516, 141] on div "Integrations" at bounding box center [503, 144] width 51 height 15
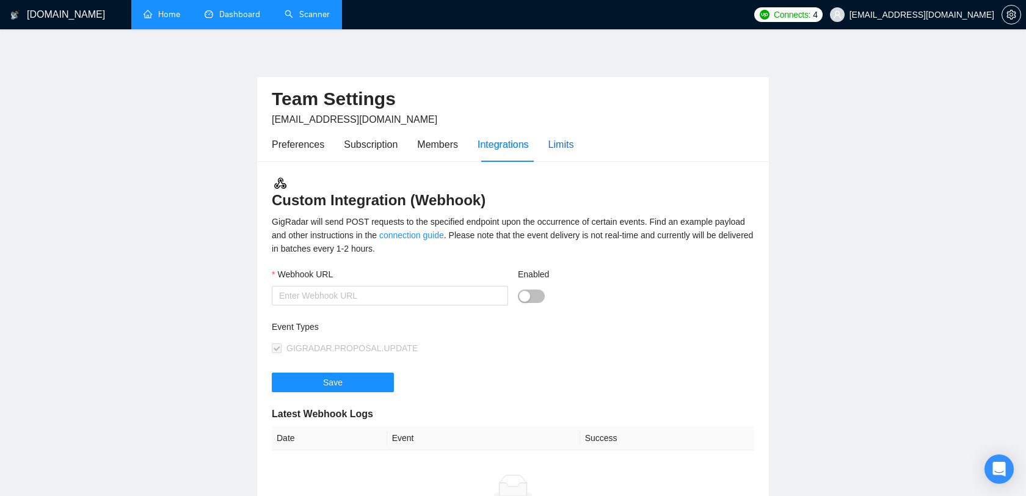
click at [565, 141] on div "Limits" at bounding box center [562, 144] width 26 height 15
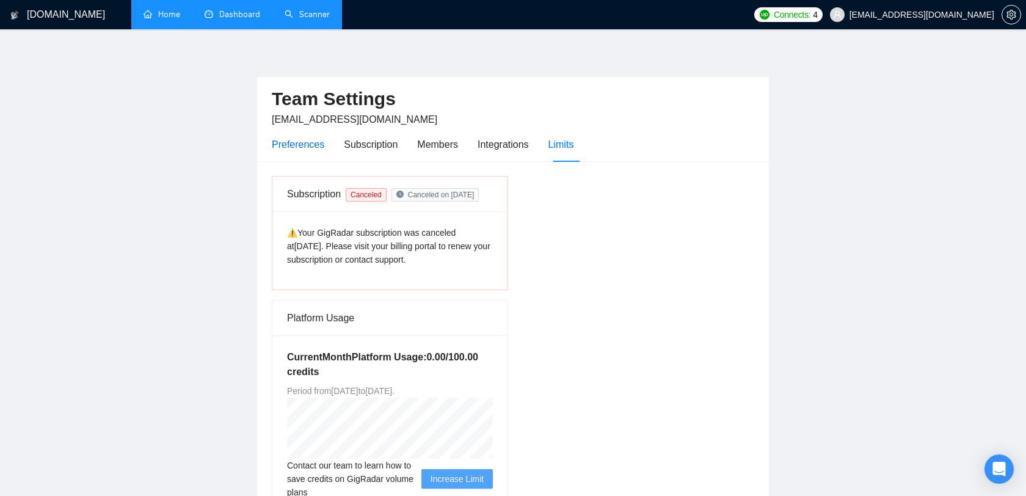
click at [300, 144] on div "Preferences" at bounding box center [298, 144] width 53 height 15
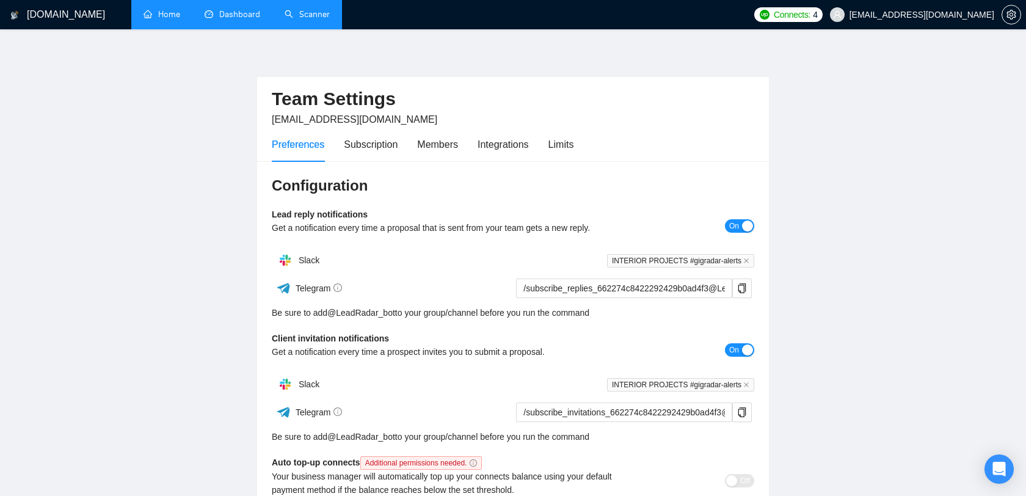
click at [912, 8] on span "[EMAIL_ADDRESS][DOMAIN_NAME]" at bounding box center [912, 14] width 179 height 39
drag, startPoint x: 599, startPoint y: 61, endPoint x: 607, endPoint y: 60, distance: 8.0
click at [599, 60] on div "Team Settings [EMAIL_ADDRESS][DOMAIN_NAME] Preferences Subscription Members Int…" at bounding box center [513, 368] width 513 height 645
click at [214, 11] on link "Dashboard" at bounding box center [233, 14] width 56 height 10
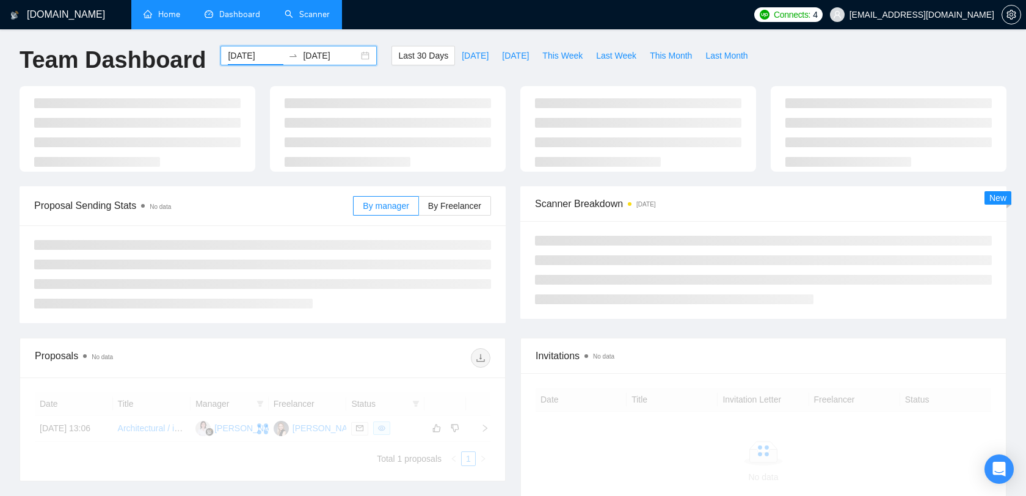
click at [261, 59] on input "[DATE]" at bounding box center [256, 55] width 56 height 13
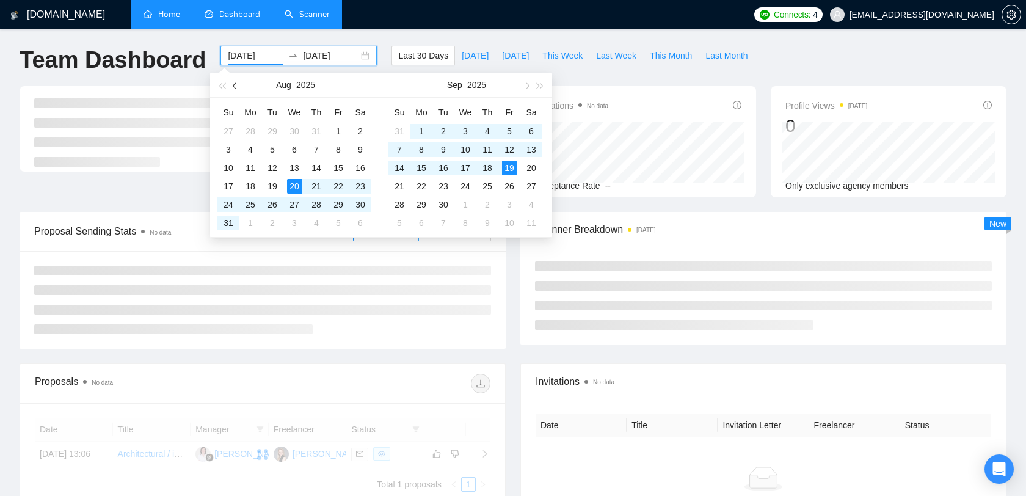
click at [234, 83] on span "button" at bounding box center [236, 85] width 6 height 6
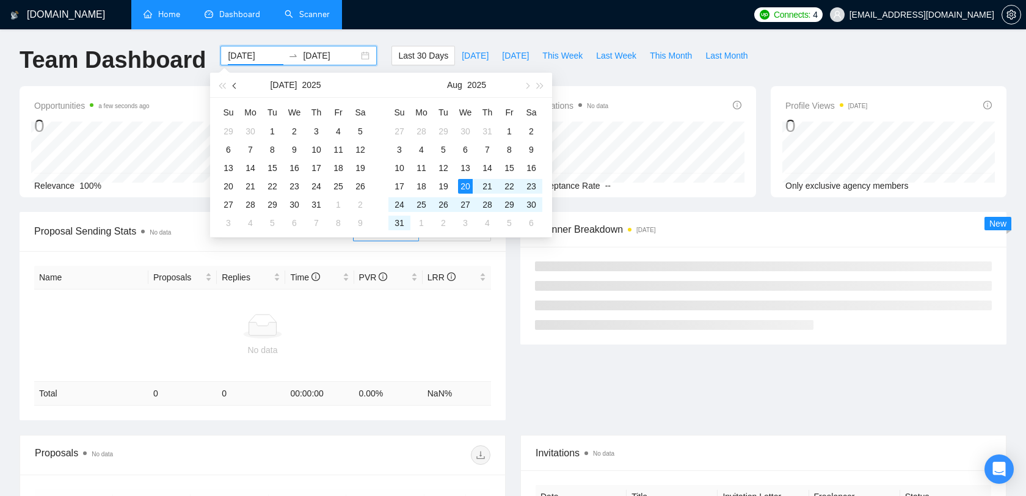
click at [234, 83] on span "button" at bounding box center [236, 85] width 6 height 6
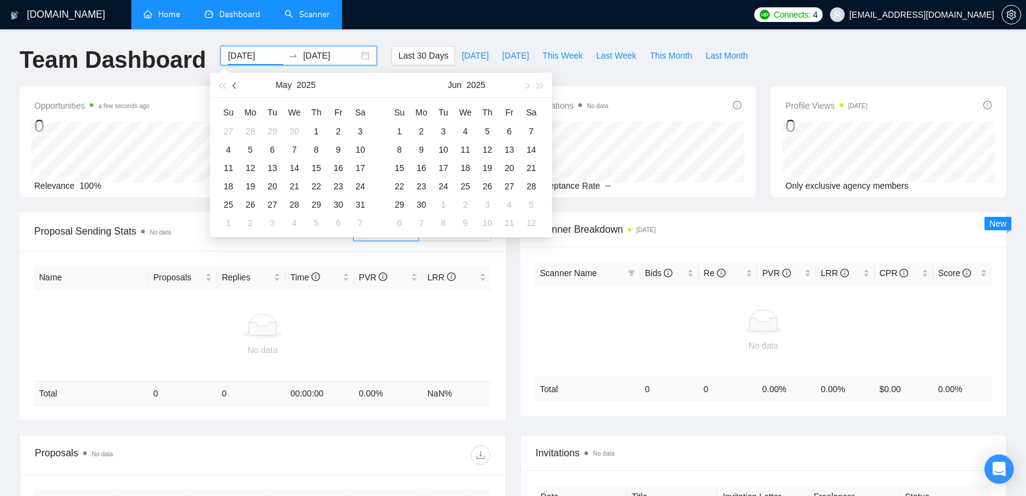
click at [234, 83] on span "button" at bounding box center [236, 85] width 6 height 6
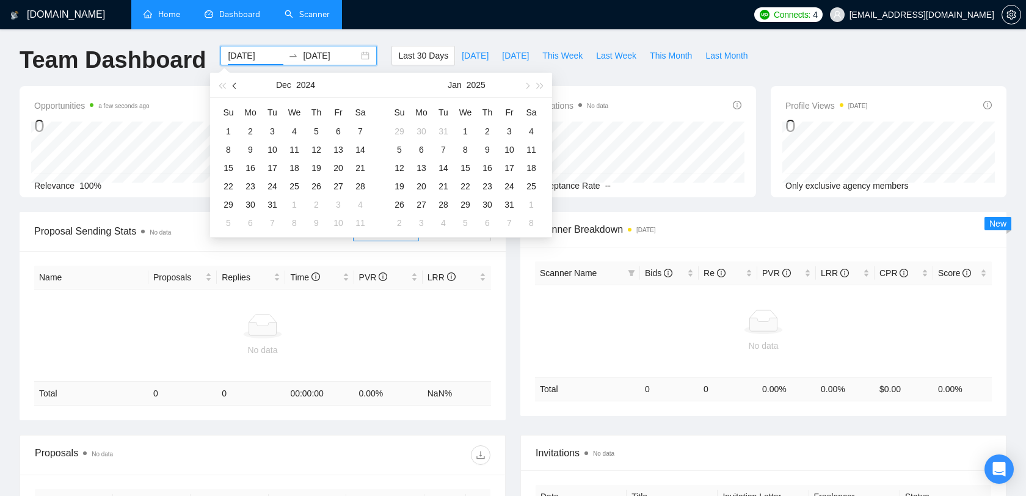
click at [234, 83] on span "button" at bounding box center [236, 85] width 6 height 6
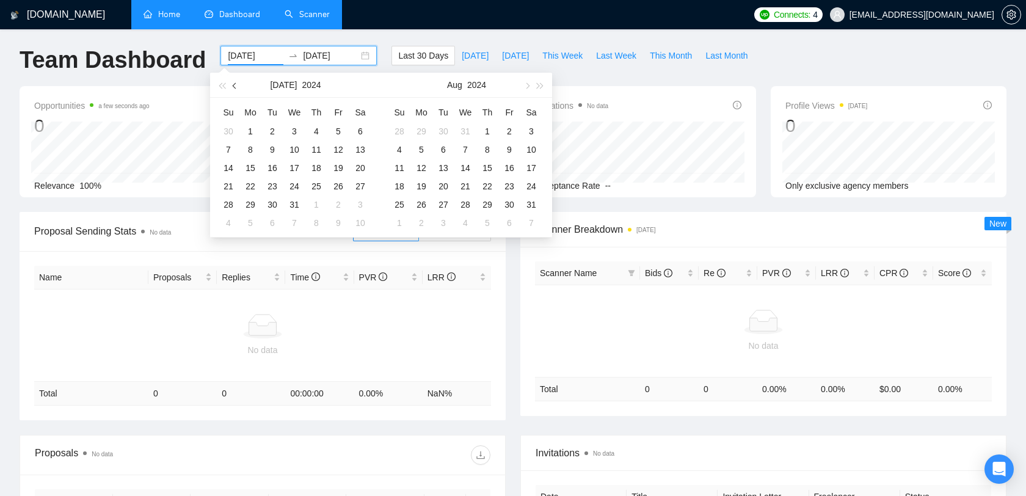
click at [234, 83] on span "button" at bounding box center [236, 85] width 6 height 6
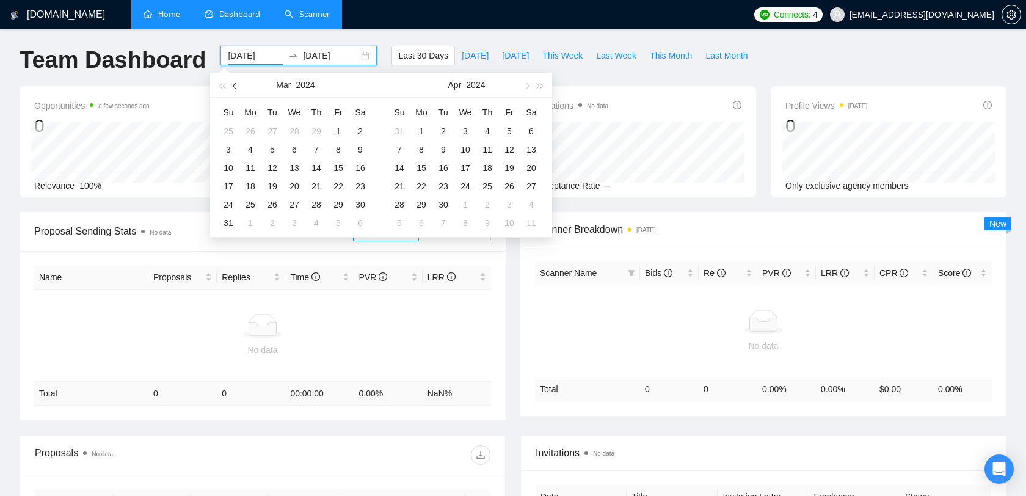
click at [234, 83] on span "button" at bounding box center [236, 85] width 6 height 6
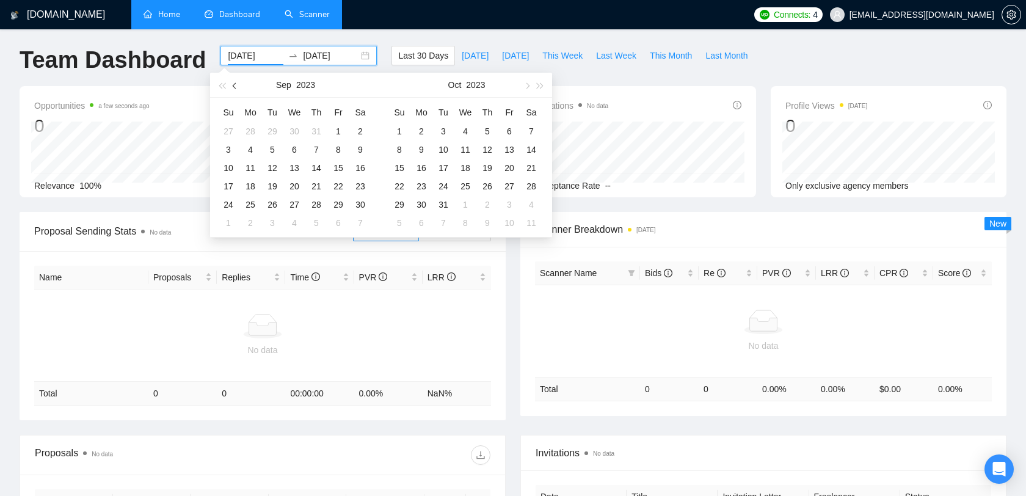
click at [234, 83] on span "button" at bounding box center [236, 85] width 6 height 6
click at [235, 84] on span "button" at bounding box center [236, 85] width 6 height 6
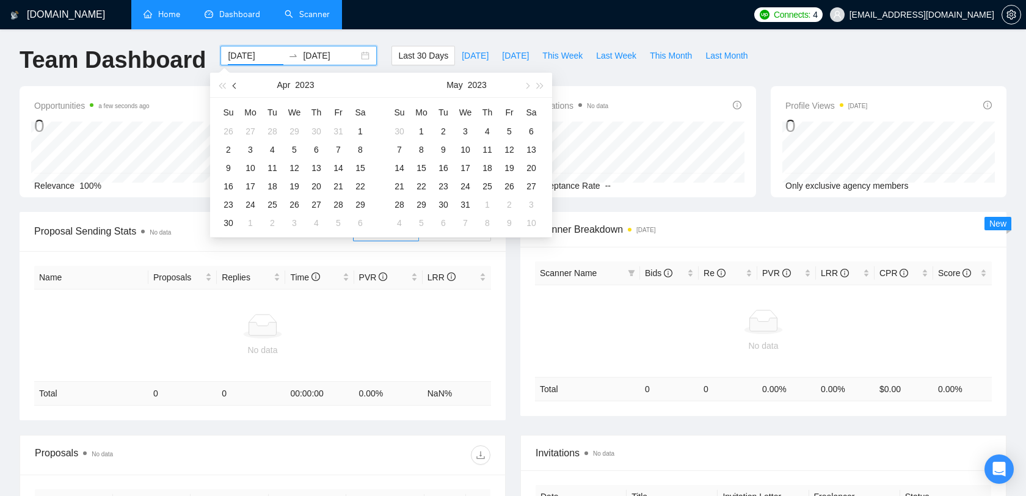
click at [235, 84] on span "button" at bounding box center [236, 85] width 6 height 6
click at [238, 84] on button "button" at bounding box center [234, 85] width 13 height 24
type input "[DATE]"
click at [291, 128] on div "4" at bounding box center [294, 131] width 15 height 15
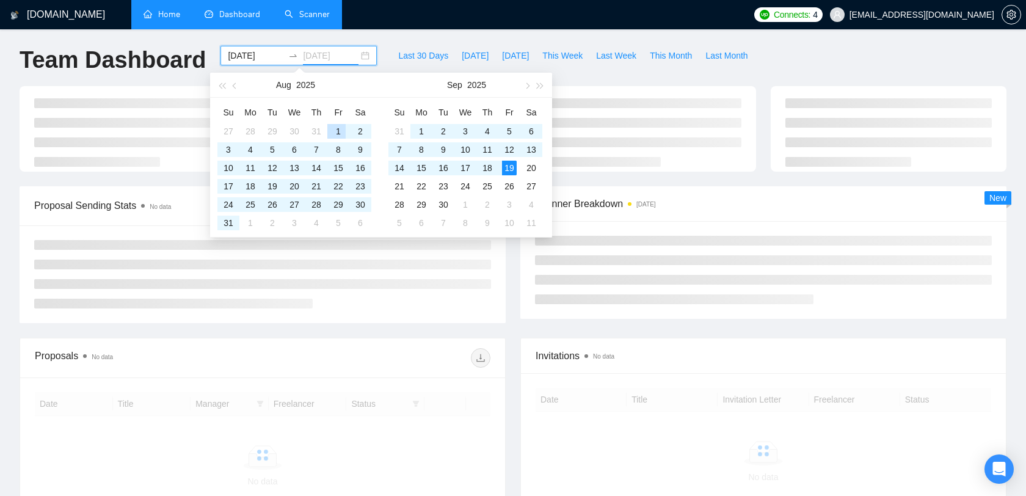
type input "[DATE]"
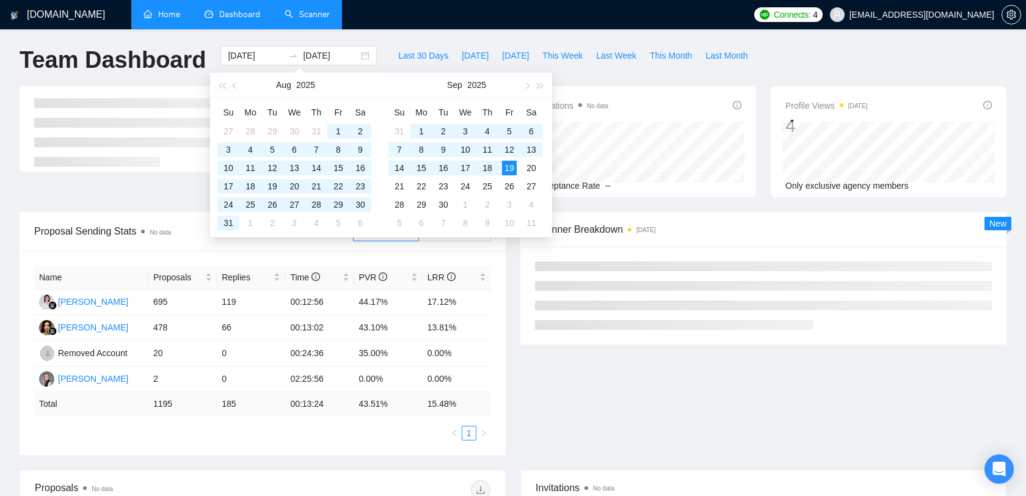
click at [802, 62] on div "Team Dashboard [DATE] [DATE] Last 30 Days [DATE] [DATE] This Week Last Week Thi…" at bounding box center [513, 66] width 1002 height 40
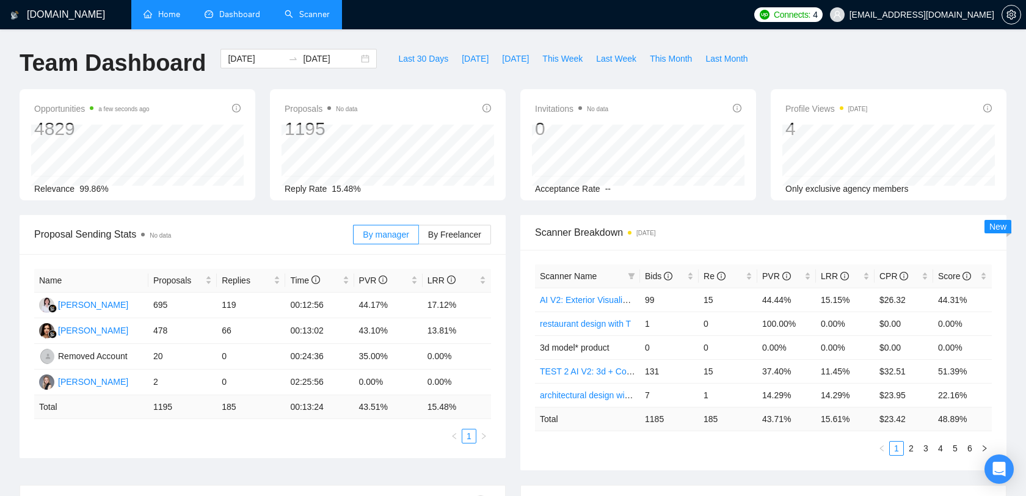
click at [285, 9] on link "Scanner" at bounding box center [307, 14] width 45 height 10
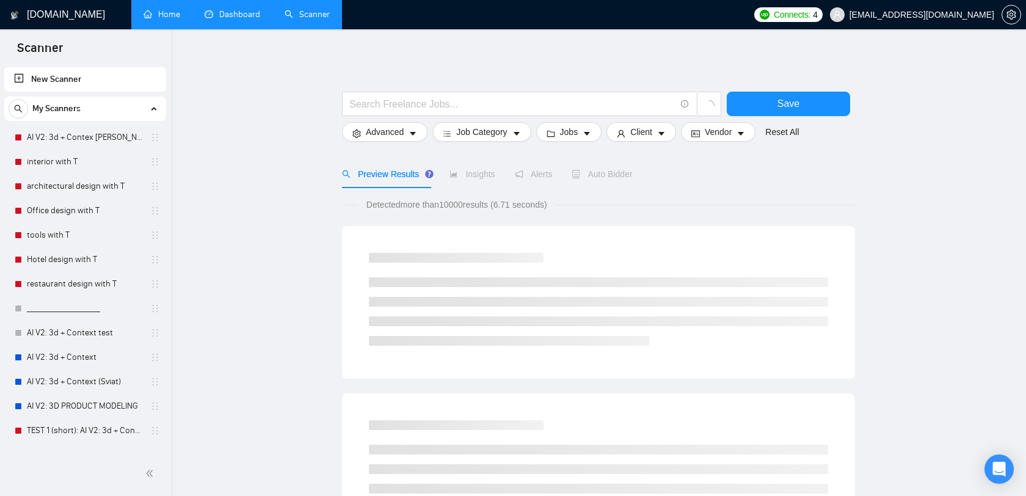
click at [942, 15] on span "[EMAIL_ADDRESS][DOMAIN_NAME]" at bounding box center [922, 15] width 145 height 0
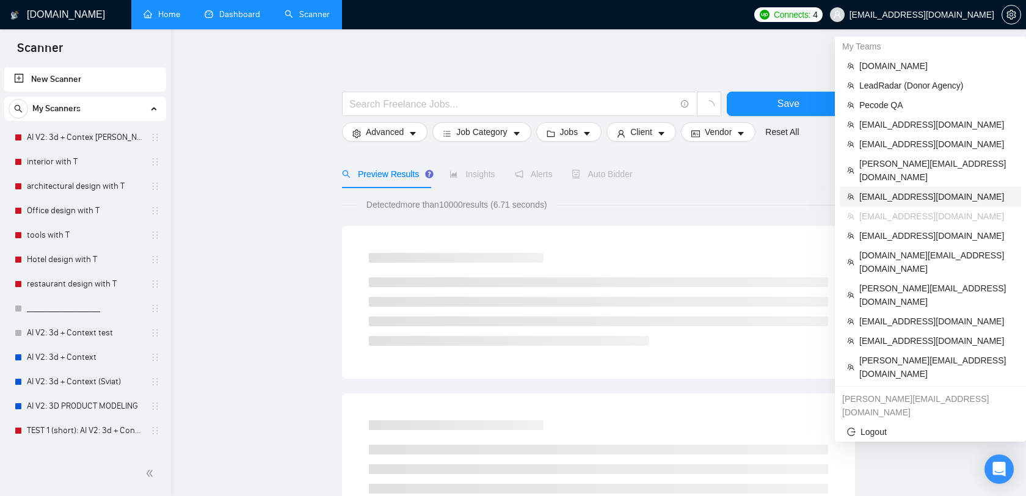
click at [909, 190] on span "[EMAIL_ADDRESS][DOMAIN_NAME]" at bounding box center [937, 196] width 155 height 13
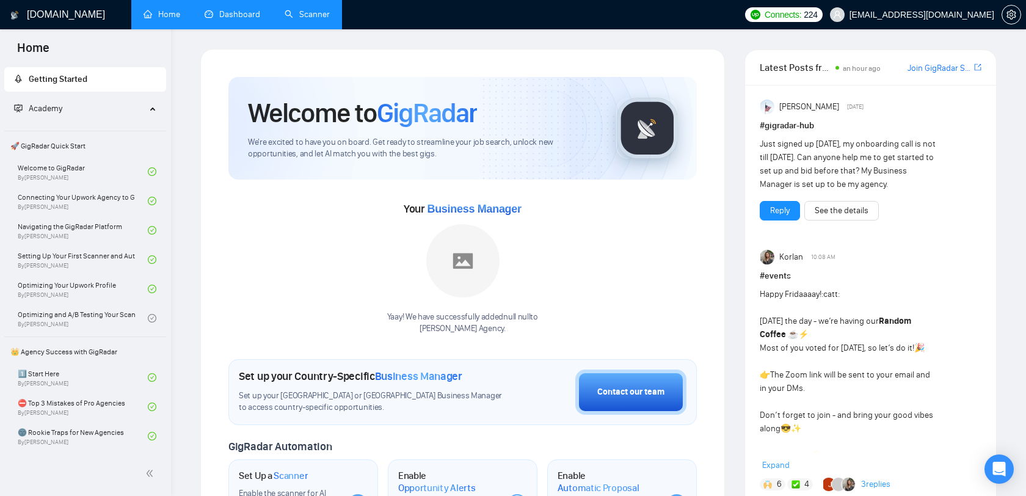
click at [249, 16] on link "Dashboard" at bounding box center [233, 14] width 56 height 10
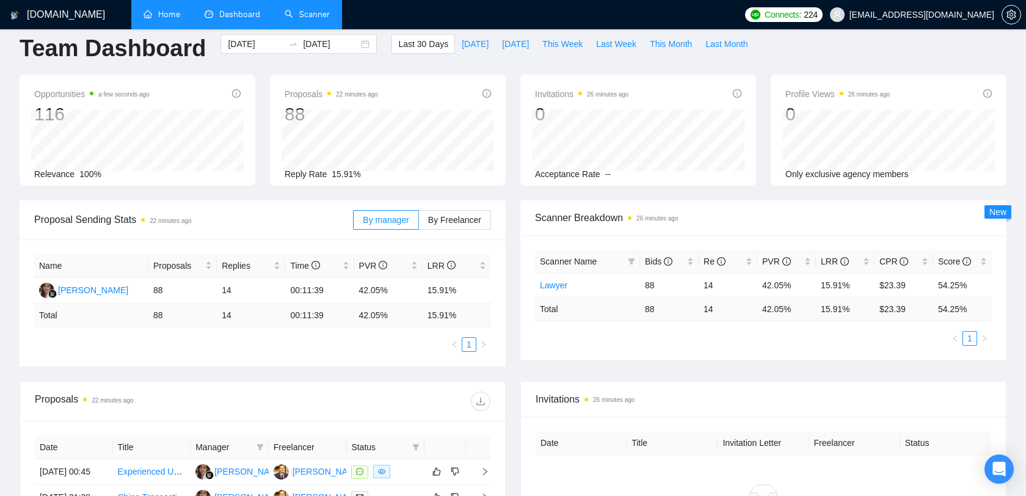
scroll to position [16, 0]
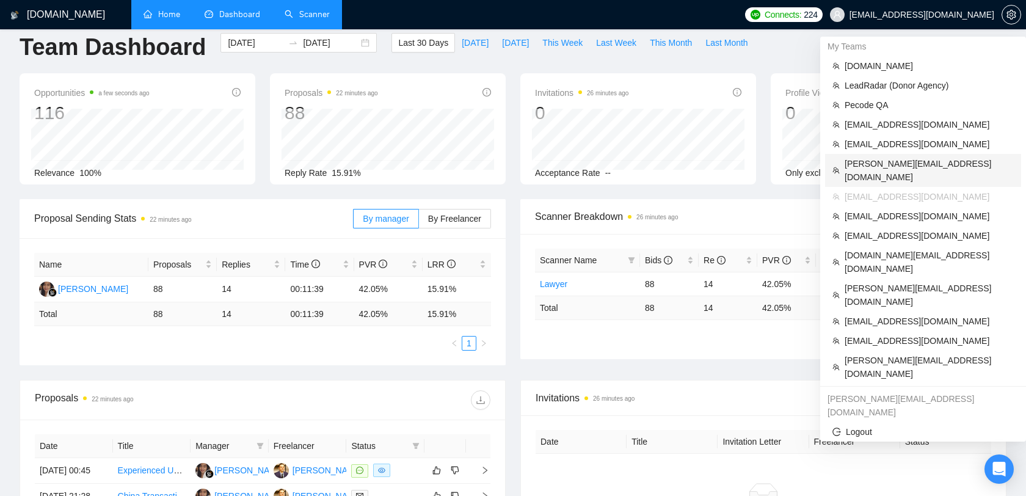
click at [891, 164] on span "[PERSON_NAME][EMAIL_ADDRESS][DOMAIN_NAME]" at bounding box center [929, 170] width 169 height 27
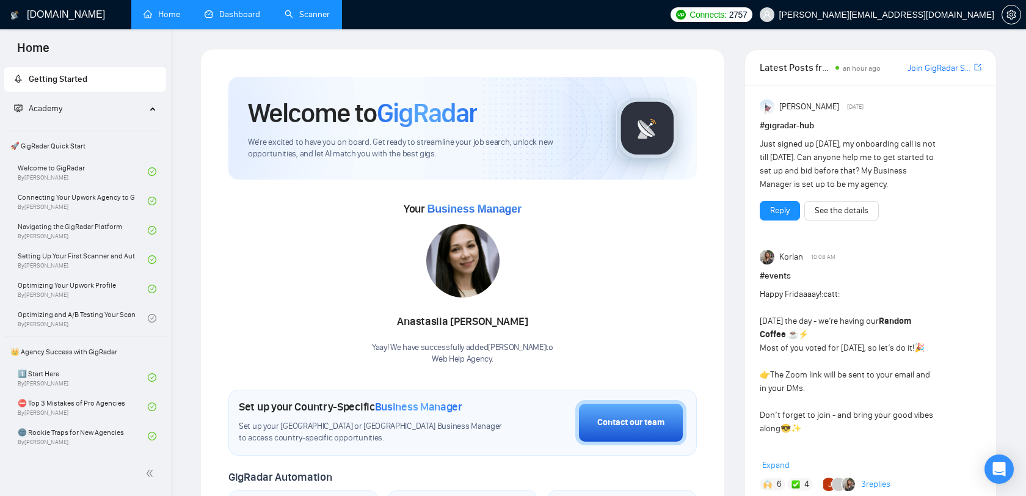
click at [244, 20] on link "Dashboard" at bounding box center [233, 14] width 56 height 10
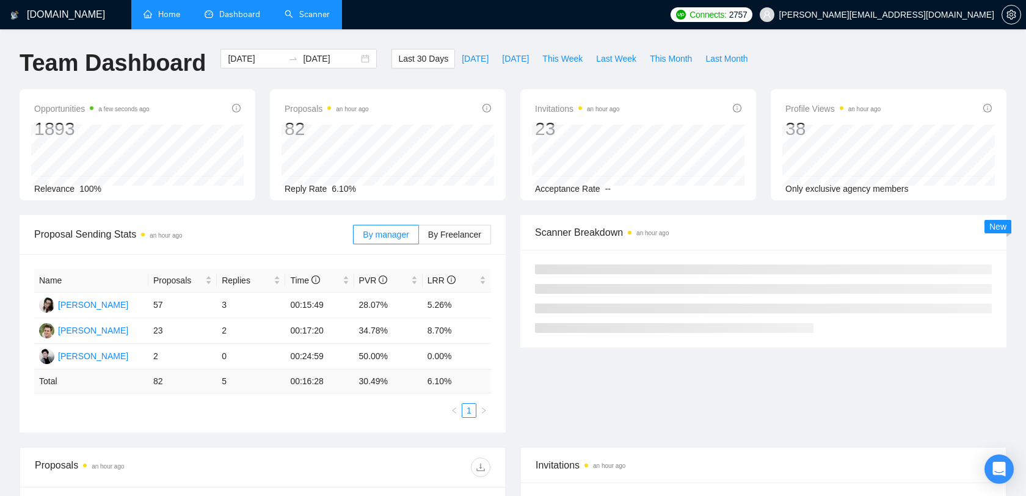
click at [310, 16] on link "Scanner" at bounding box center [307, 14] width 45 height 10
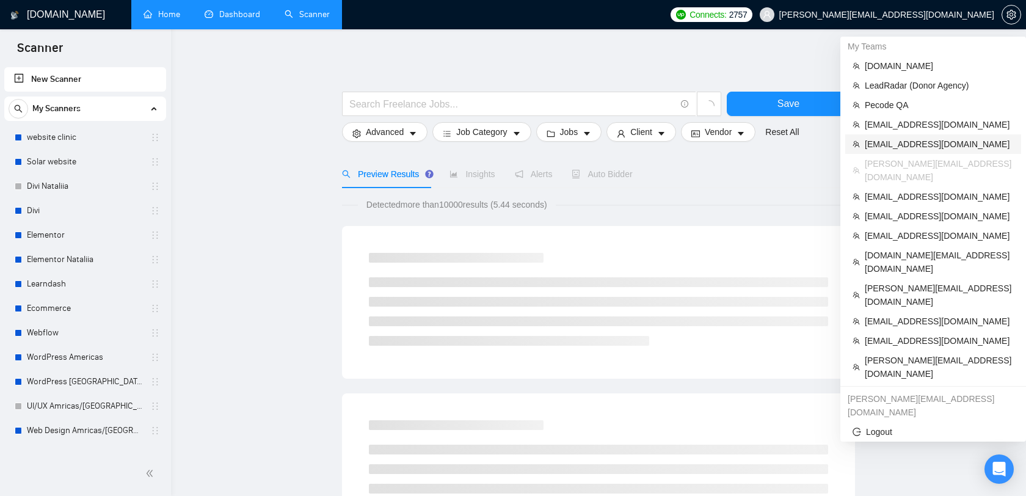
click at [904, 142] on span "[EMAIL_ADDRESS][DOMAIN_NAME]" at bounding box center [939, 143] width 149 height 13
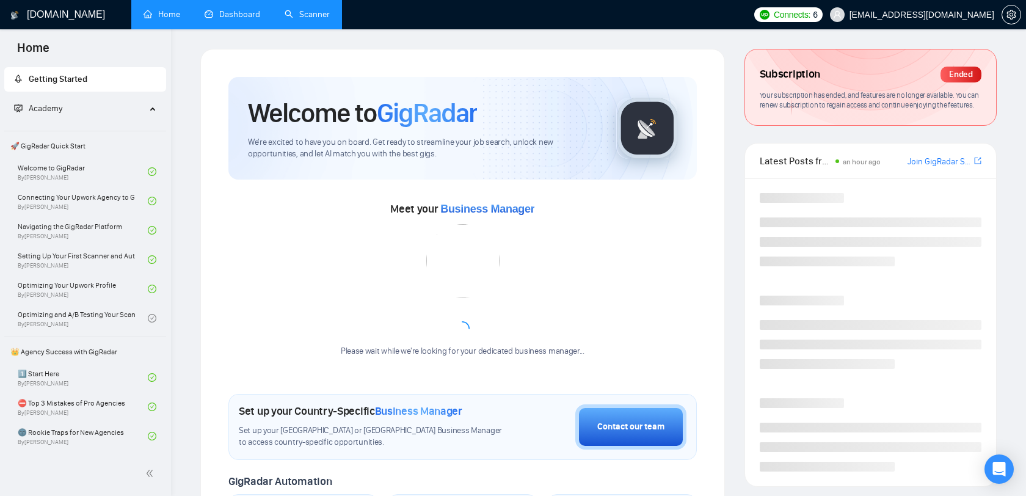
click at [229, 19] on link "Dashboard" at bounding box center [233, 14] width 56 height 10
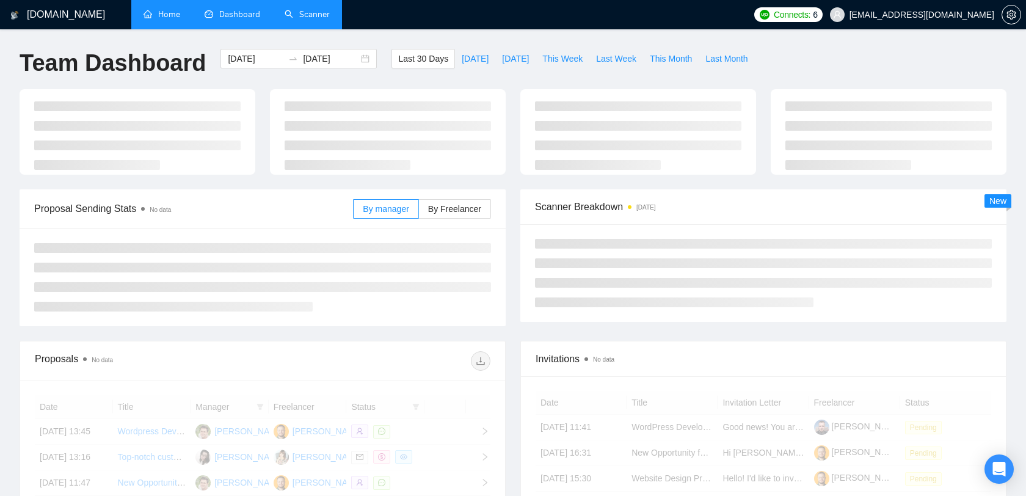
click at [294, 18] on link "Scanner" at bounding box center [307, 14] width 45 height 10
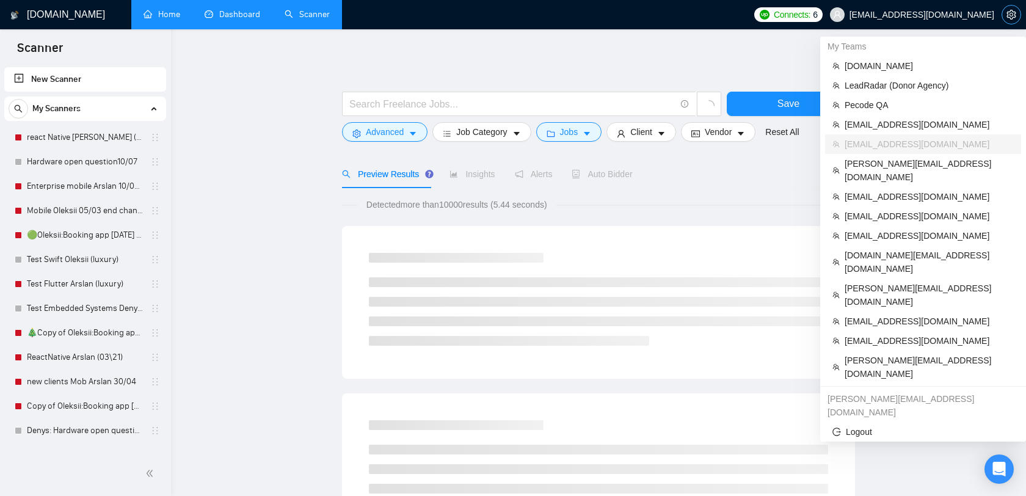
click at [1009, 7] on button "button" at bounding box center [1012, 15] width 20 height 20
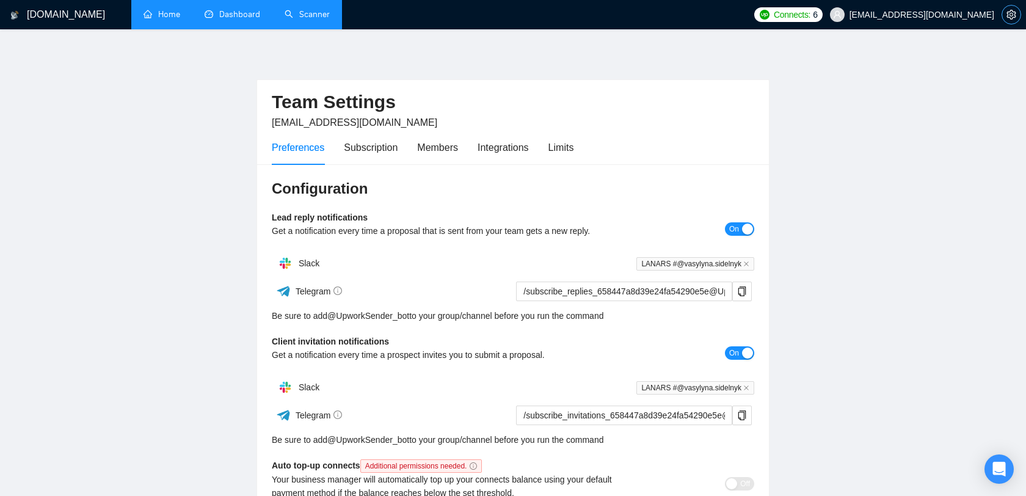
click at [1009, 8] on button "button" at bounding box center [1012, 15] width 20 height 20
click at [978, 15] on span "[EMAIL_ADDRESS][DOMAIN_NAME]" at bounding box center [922, 15] width 145 height 0
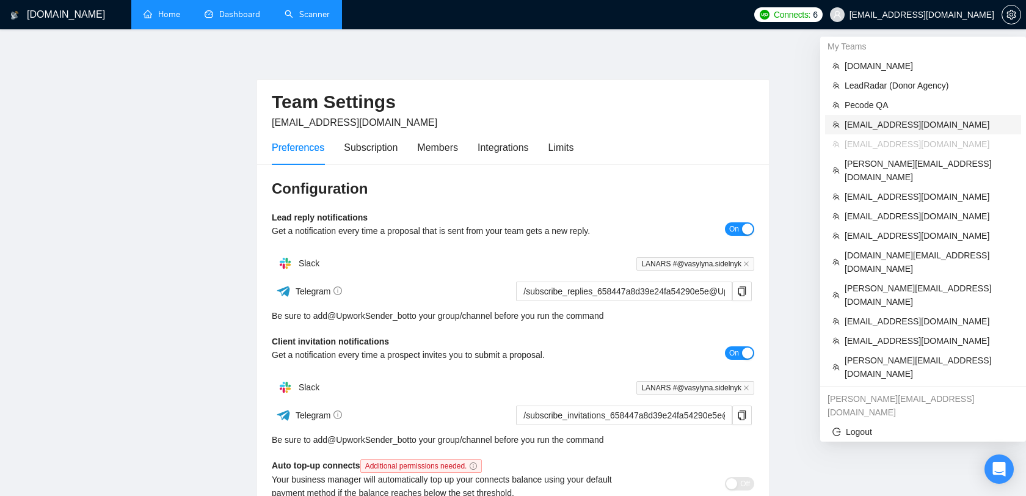
click at [879, 125] on span "[EMAIL_ADDRESS][DOMAIN_NAME]" at bounding box center [929, 124] width 169 height 13
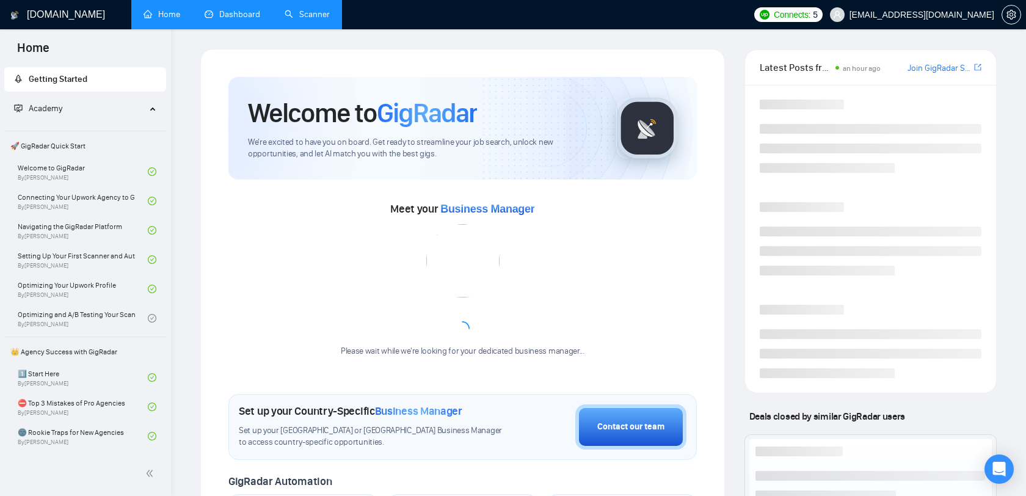
click at [239, 9] on link "Dashboard" at bounding box center [233, 14] width 56 height 10
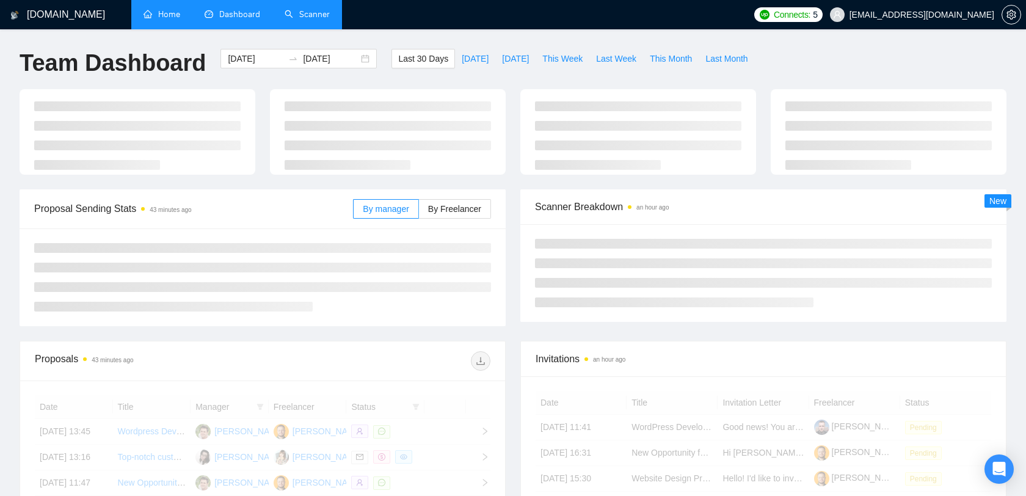
click at [298, 10] on link "Scanner" at bounding box center [307, 14] width 45 height 10
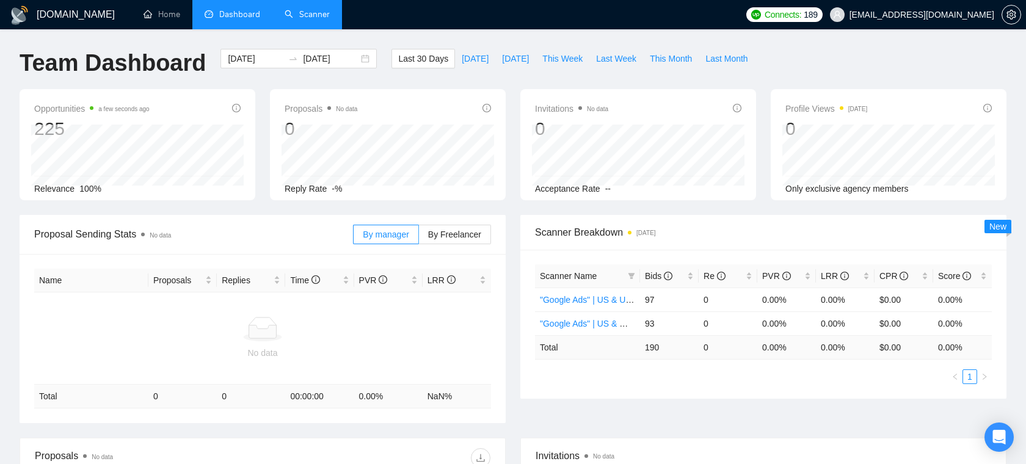
click at [320, 20] on link "Scanner" at bounding box center [307, 14] width 45 height 10
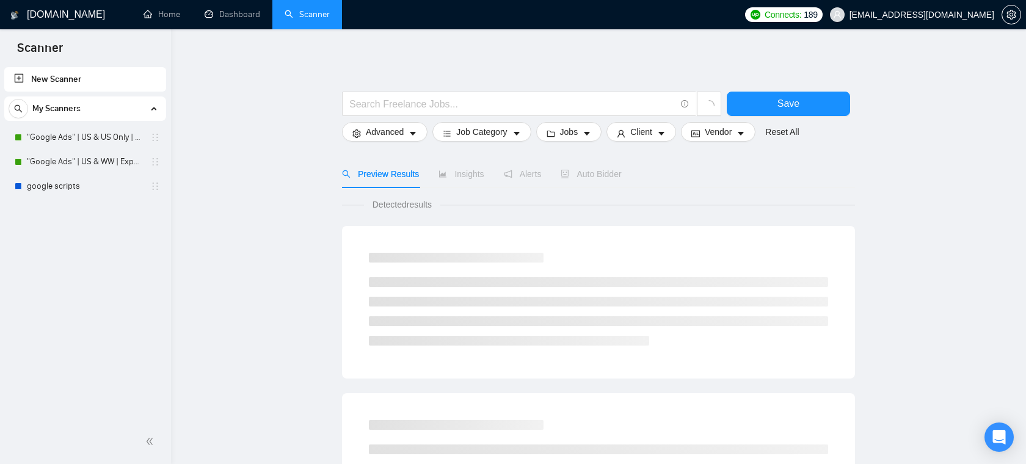
click at [952, 15] on span "[EMAIL_ADDRESS][DOMAIN_NAME]" at bounding box center [922, 15] width 145 height 0
click at [946, 15] on span "[EMAIL_ADDRESS][DOMAIN_NAME]" at bounding box center [922, 15] width 145 height 0
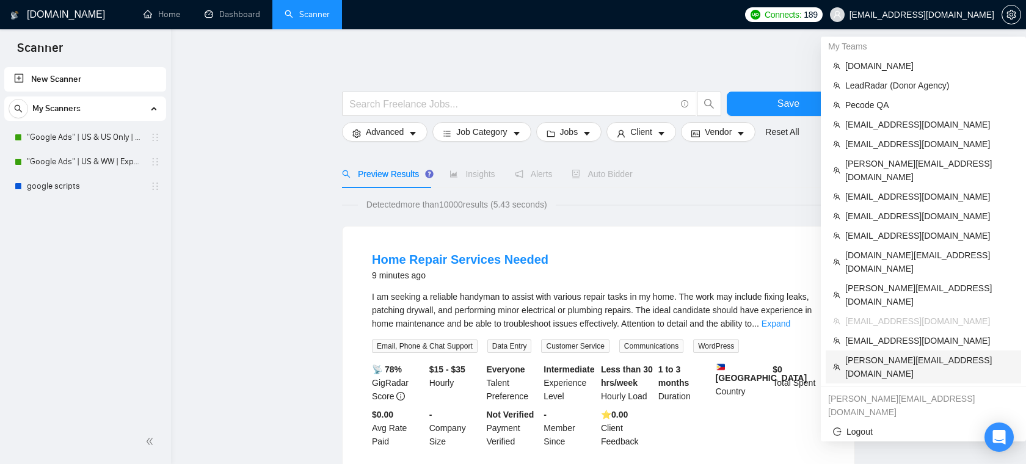
click at [882, 354] on span "[PERSON_NAME][EMAIL_ADDRESS][DOMAIN_NAME]" at bounding box center [930, 367] width 169 height 27
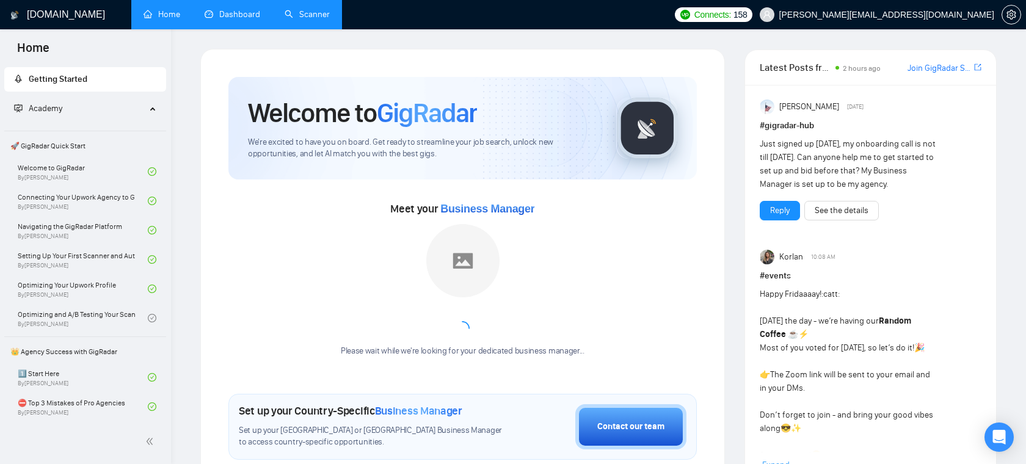
click at [238, 9] on link "Dashboard" at bounding box center [233, 14] width 56 height 10
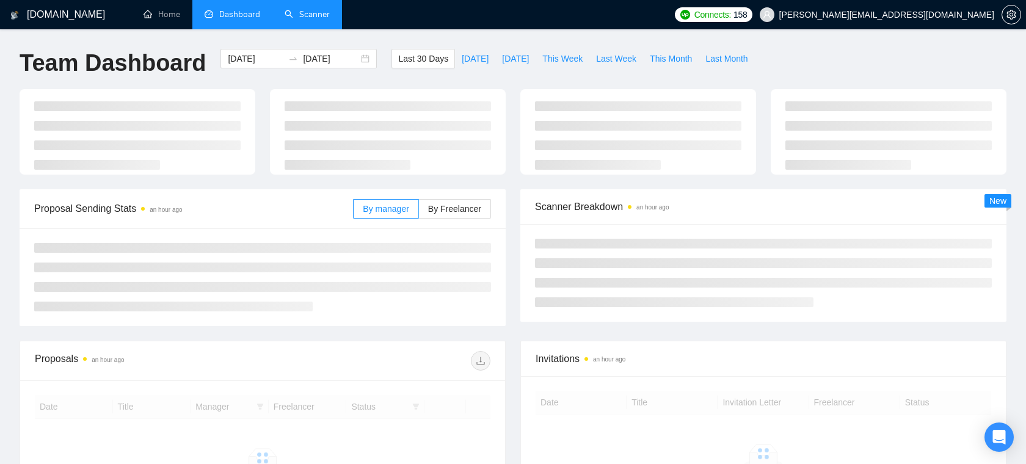
click at [292, 18] on link "Scanner" at bounding box center [307, 14] width 45 height 10
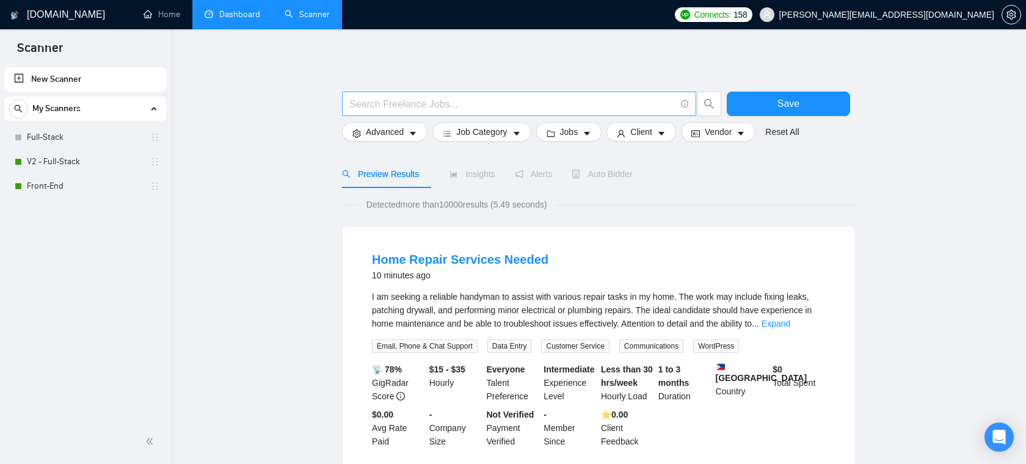
click at [469, 102] on input "text" at bounding box center [512, 104] width 326 height 15
click at [93, 159] on link "V2 - Full-Stack" at bounding box center [85, 162] width 116 height 24
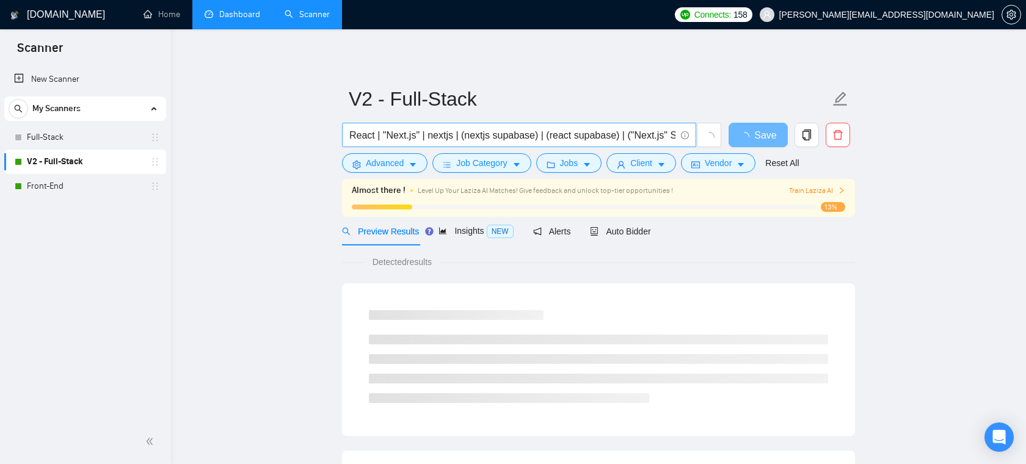
click at [472, 134] on input "React | "Next.js" | nextjs | (nextjs supabase) | (react supabase) | ("Next.js" …" at bounding box center [512, 135] width 326 height 15
drag, startPoint x: 361, startPoint y: 139, endPoint x: 556, endPoint y: 142, distance: 194.9
click at [556, 142] on input "React | "Next.js" | nextjs | (nextjs supabase) | (react supabase) | ("Next.js" …" at bounding box center [512, 135] width 326 height 15
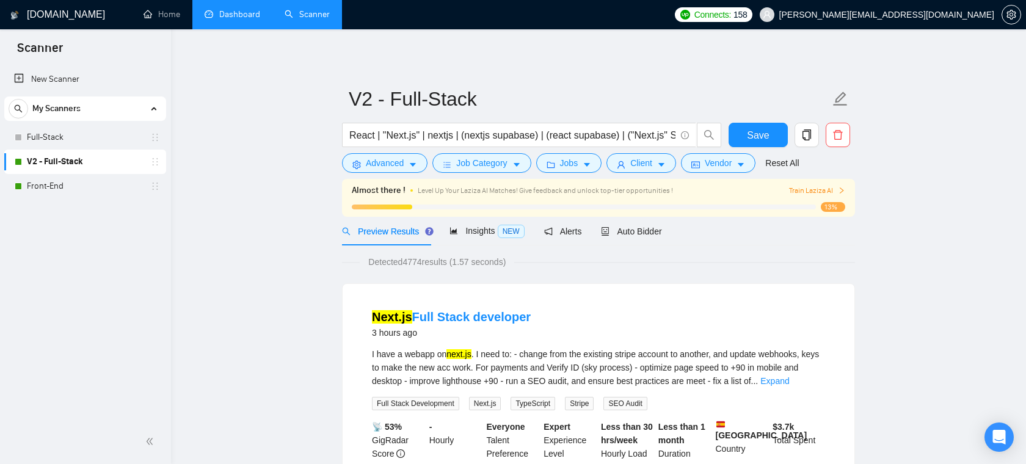
click at [576, 167] on span "Jobs" at bounding box center [569, 162] width 18 height 13
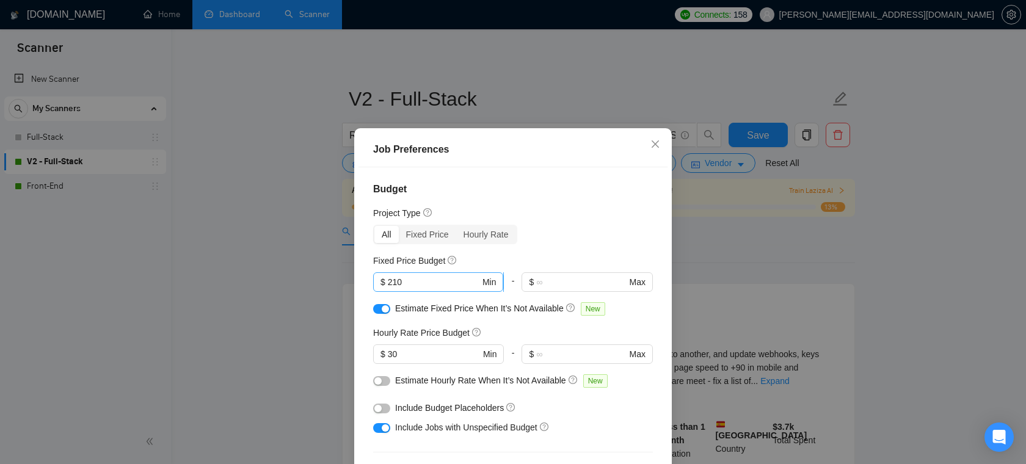
click at [451, 285] on input "210" at bounding box center [434, 282] width 92 height 13
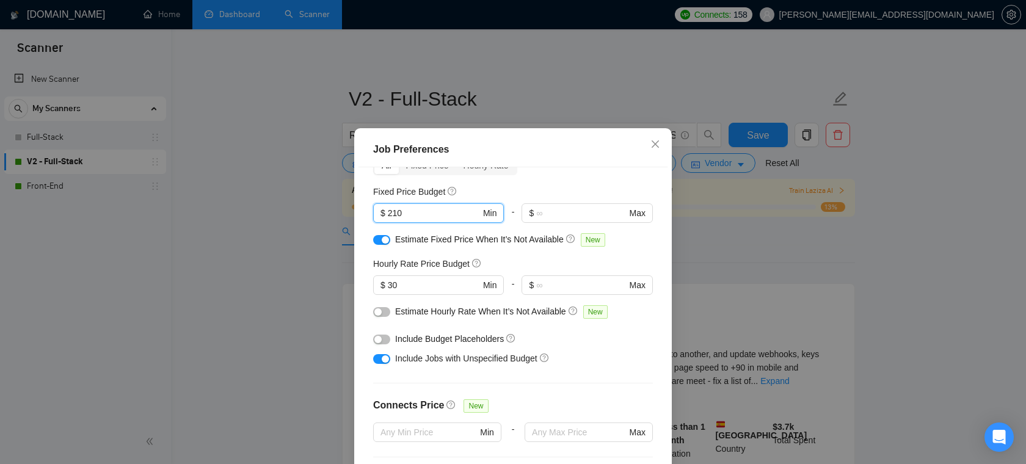
scroll to position [76, 0]
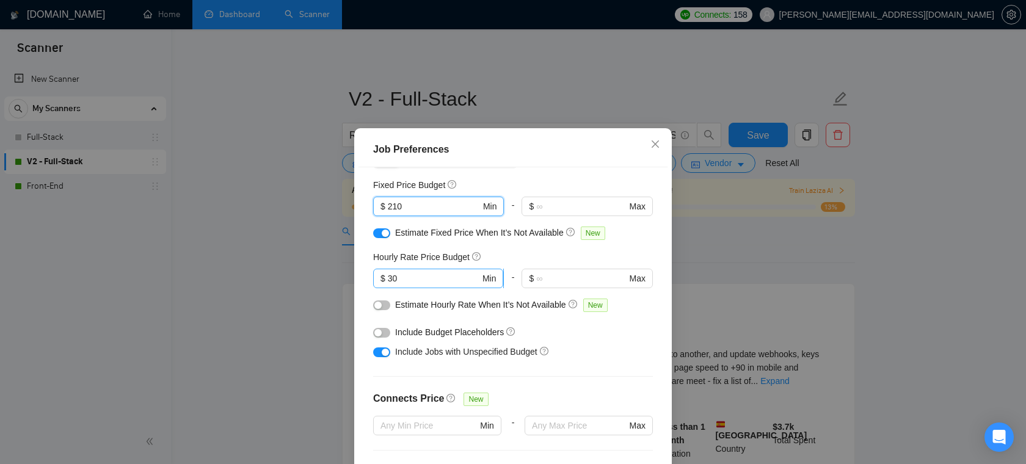
click at [429, 283] on input "30" at bounding box center [434, 278] width 92 height 13
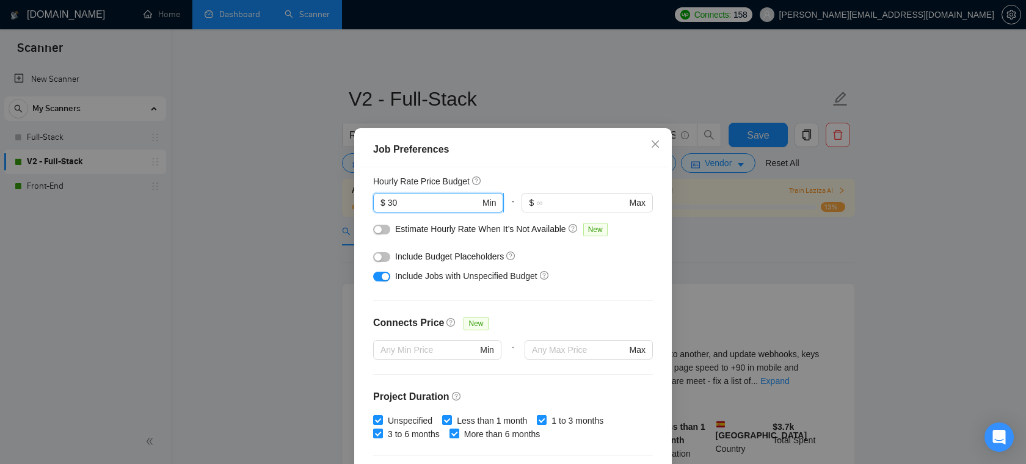
scroll to position [164, 0]
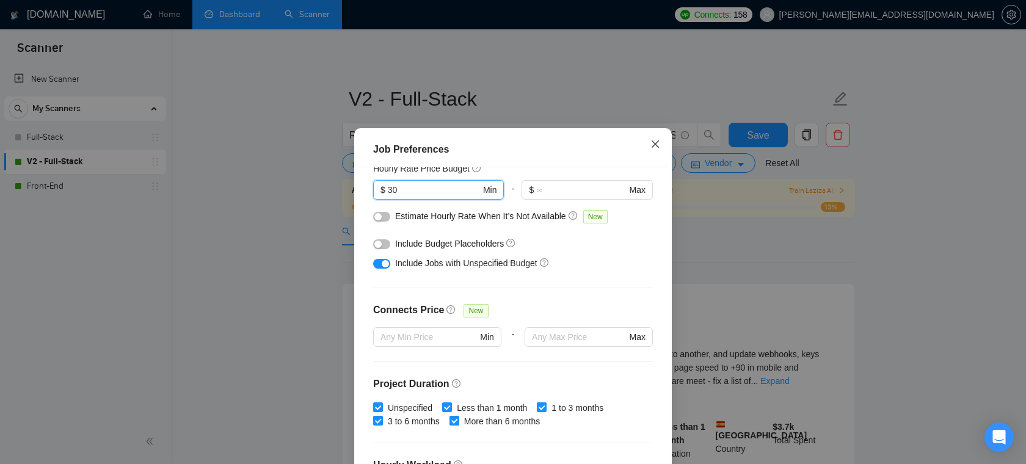
click at [658, 144] on icon "close" at bounding box center [656, 144] width 10 height 10
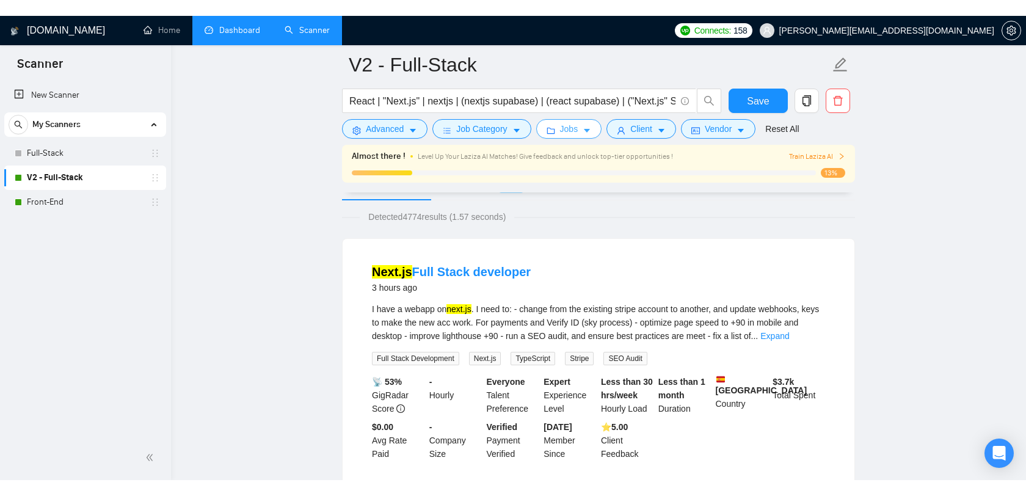
scroll to position [101, 0]
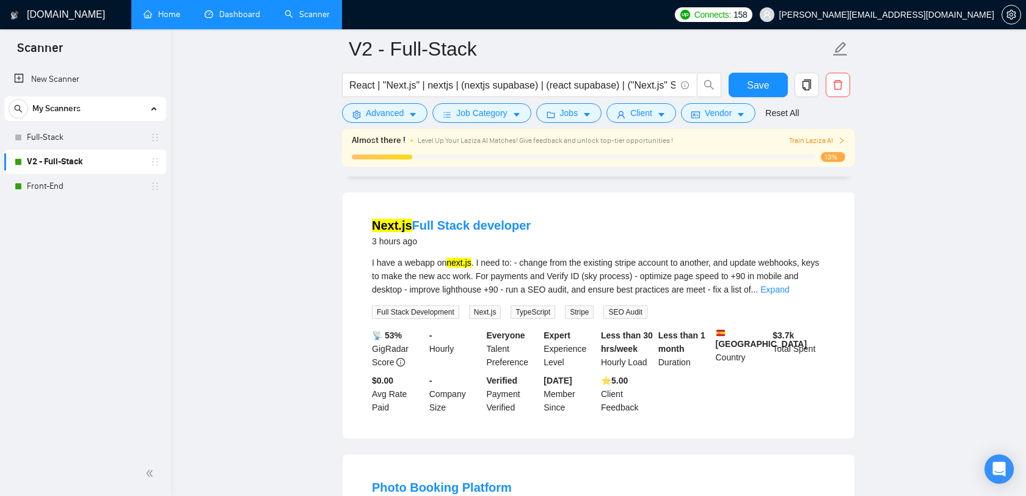
click at [171, 16] on link "Home" at bounding box center [162, 14] width 37 height 10
